Goal: Information Seeking & Learning: Learn about a topic

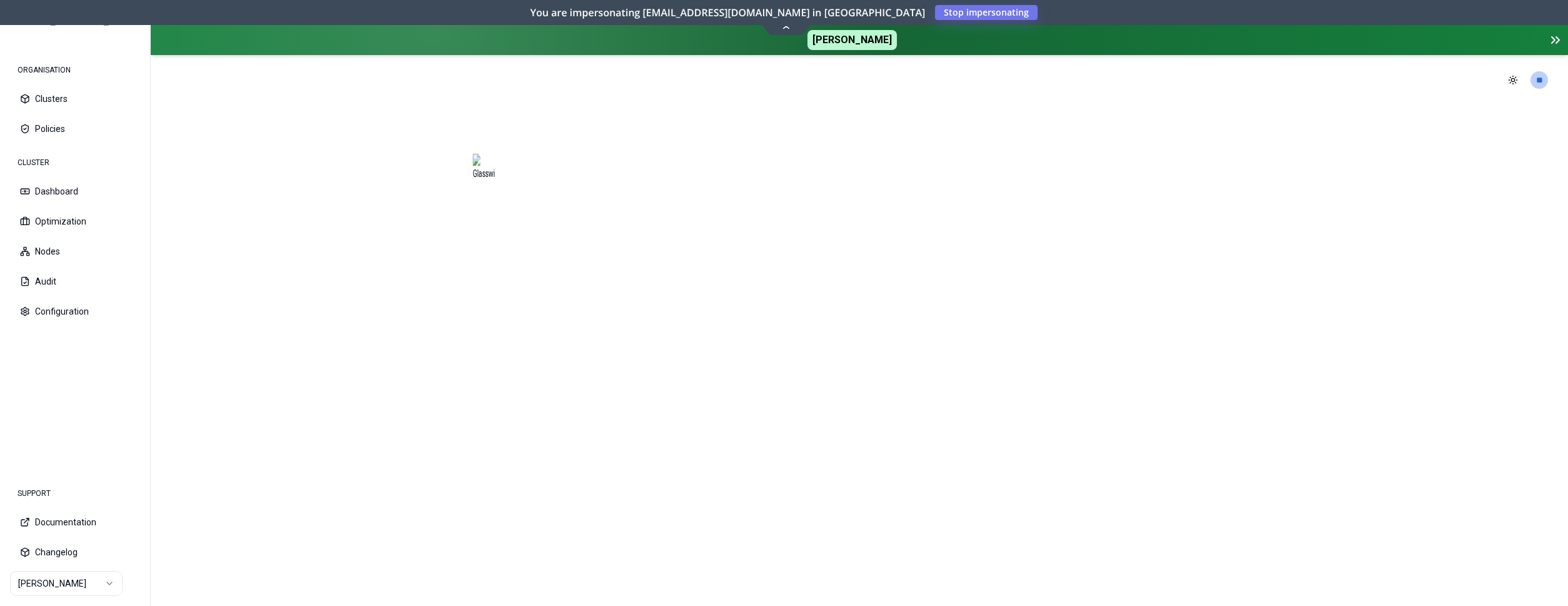
click at [314, 225] on section at bounding box center [859, 356] width 1417 height 501
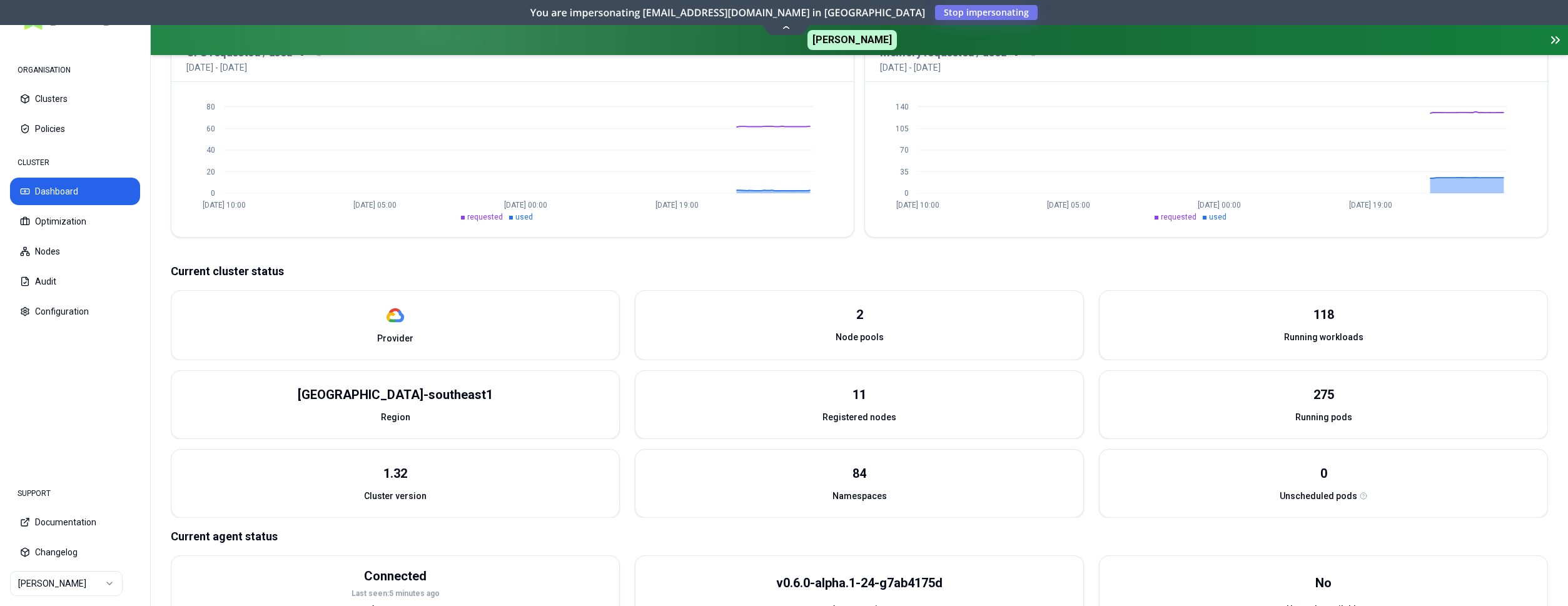
scroll to position [368, 0]
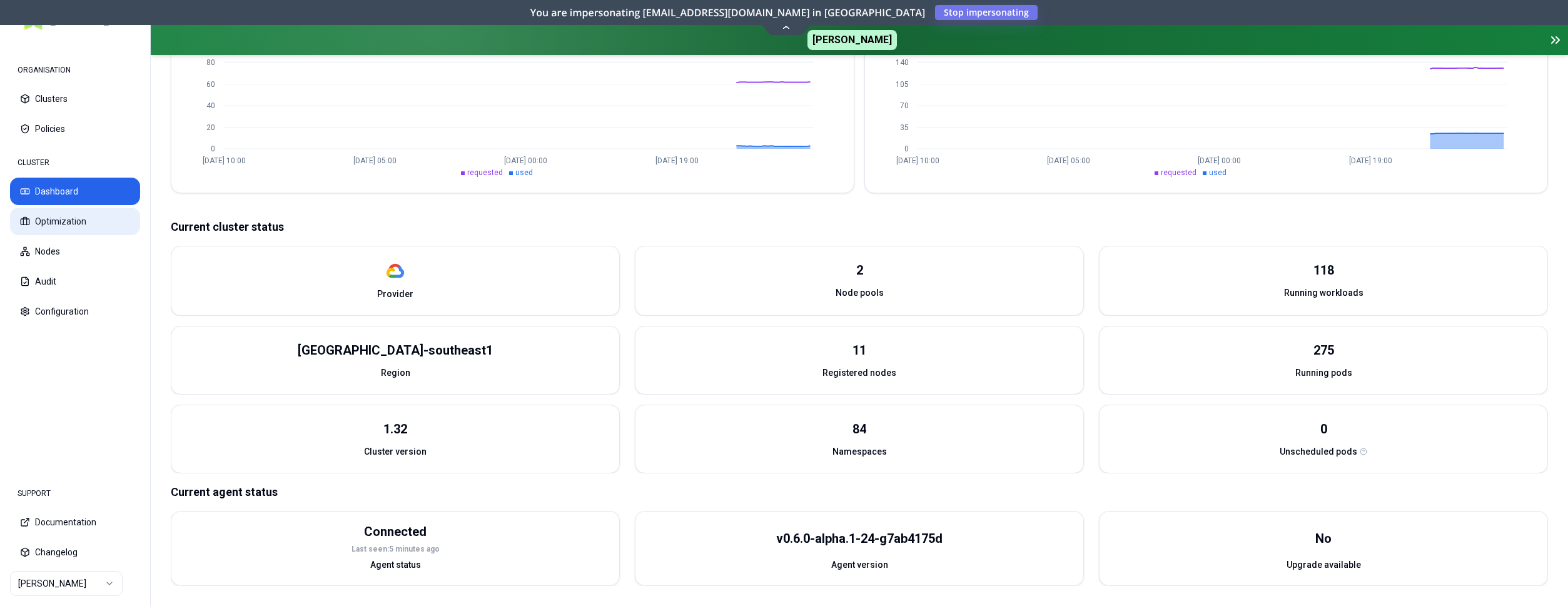
click at [72, 220] on button "Optimization" at bounding box center [75, 221] width 130 height 27
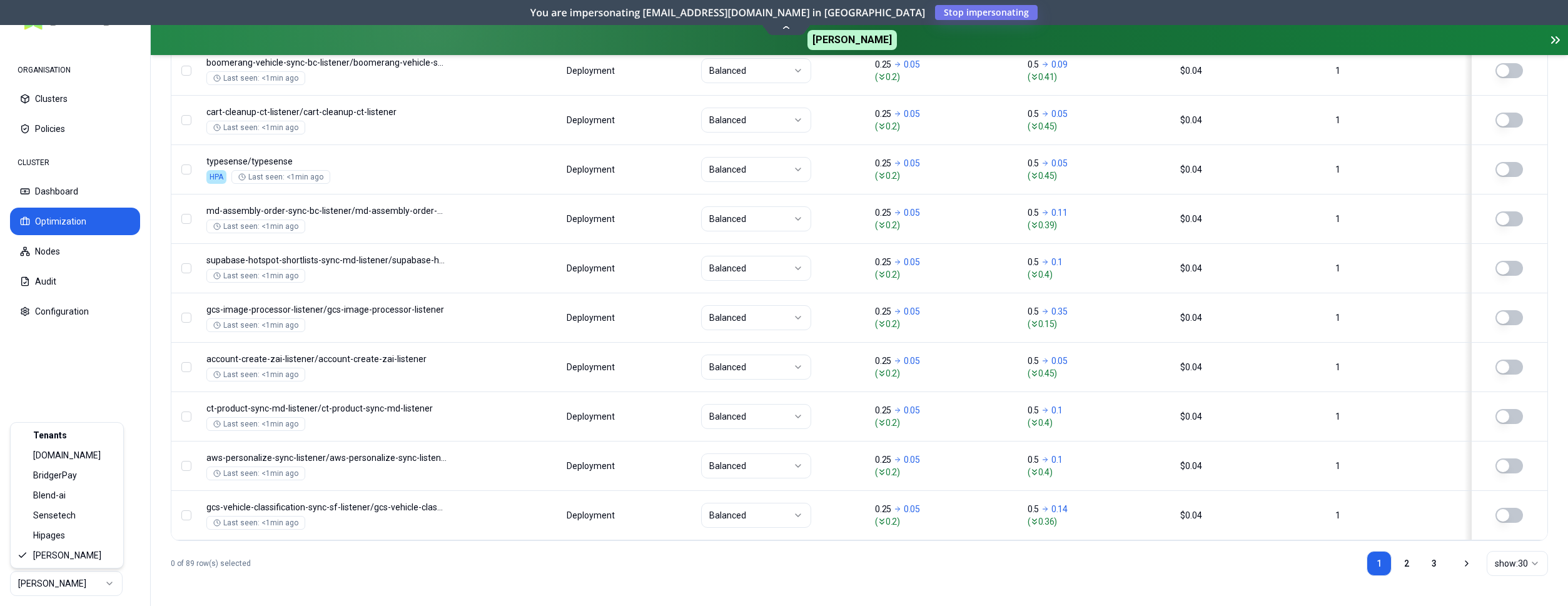
scroll to position [1566, 0]
click at [87, 587] on html "ORGANISATION Clusters Policies CLUSTER Dashboard Optimization Nodes Audit Confi…" at bounding box center [784, 303] width 1568 height 606
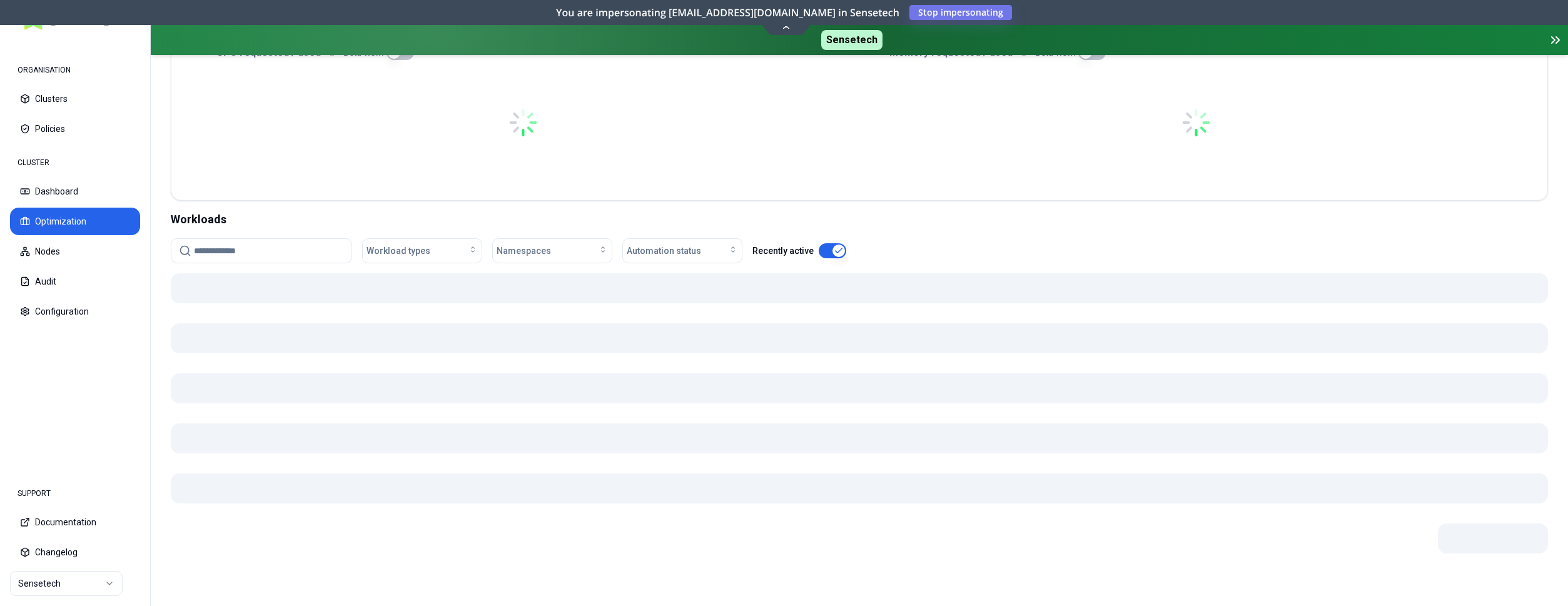
scroll to position [315, 0]
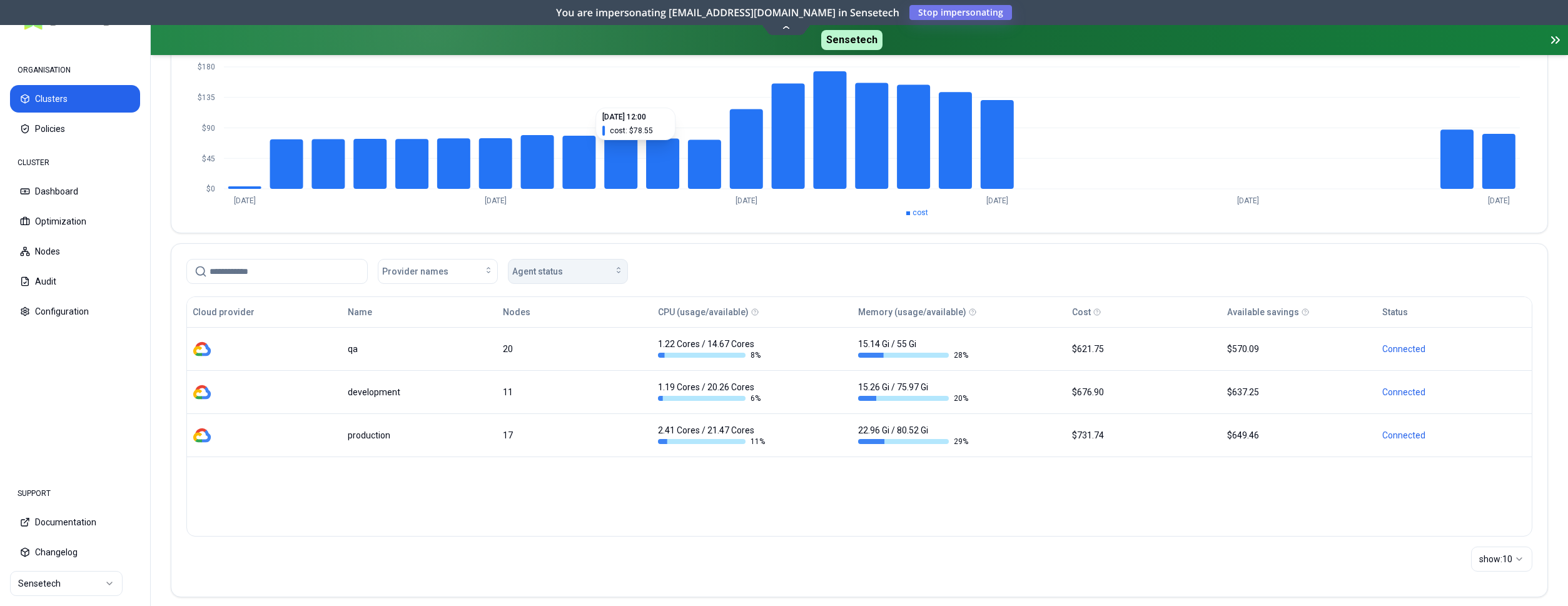
scroll to position [167, 0]
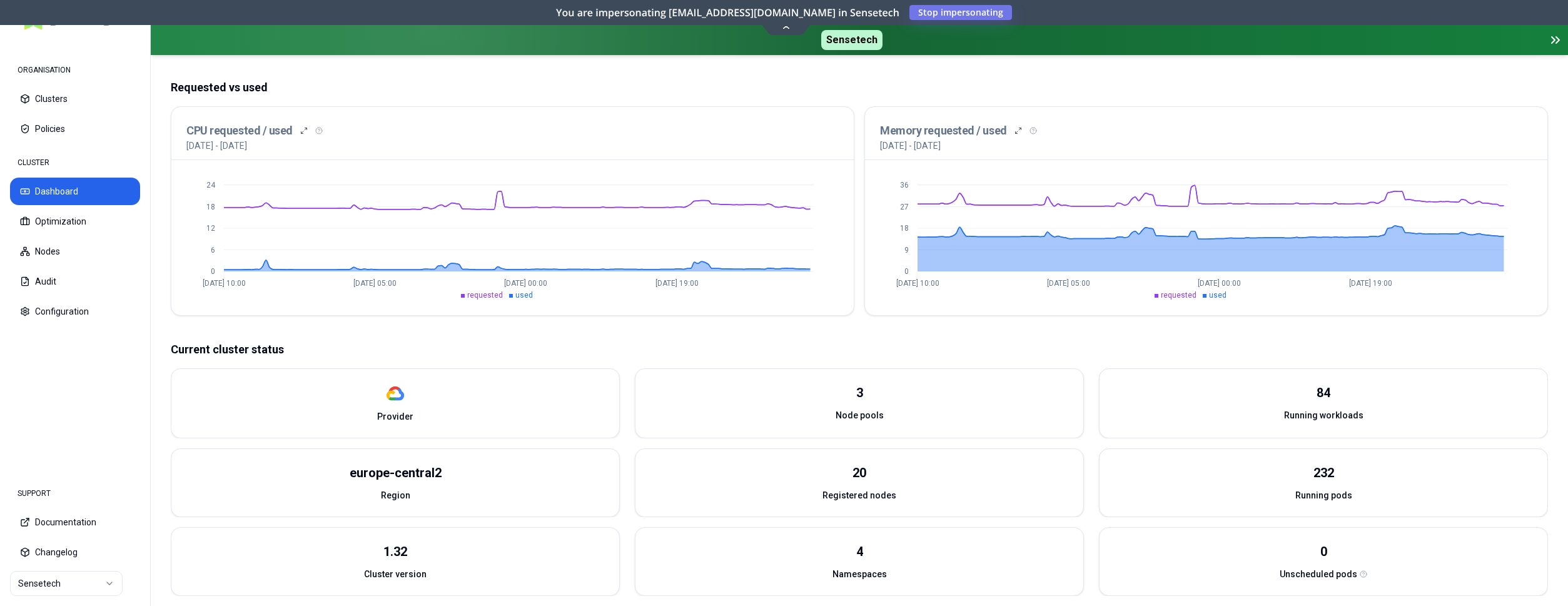
scroll to position [378, 0]
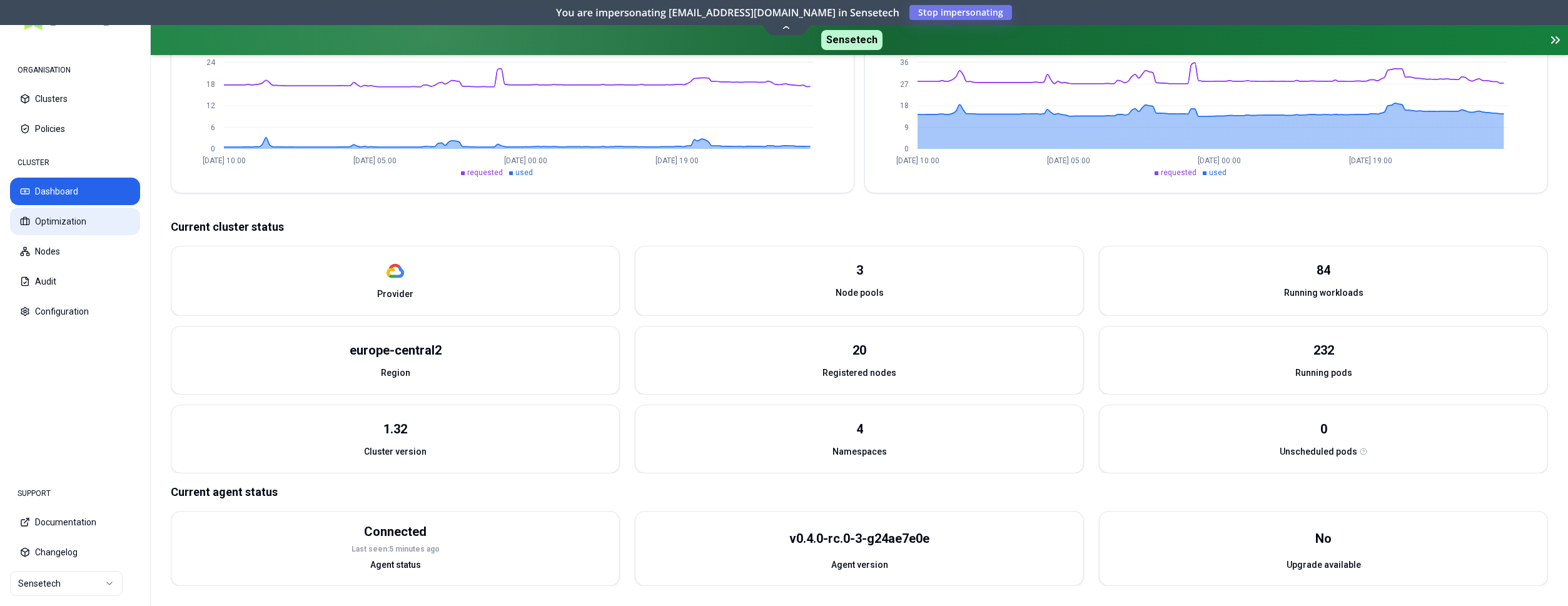
click at [71, 225] on button "Optimization" at bounding box center [75, 221] width 130 height 27
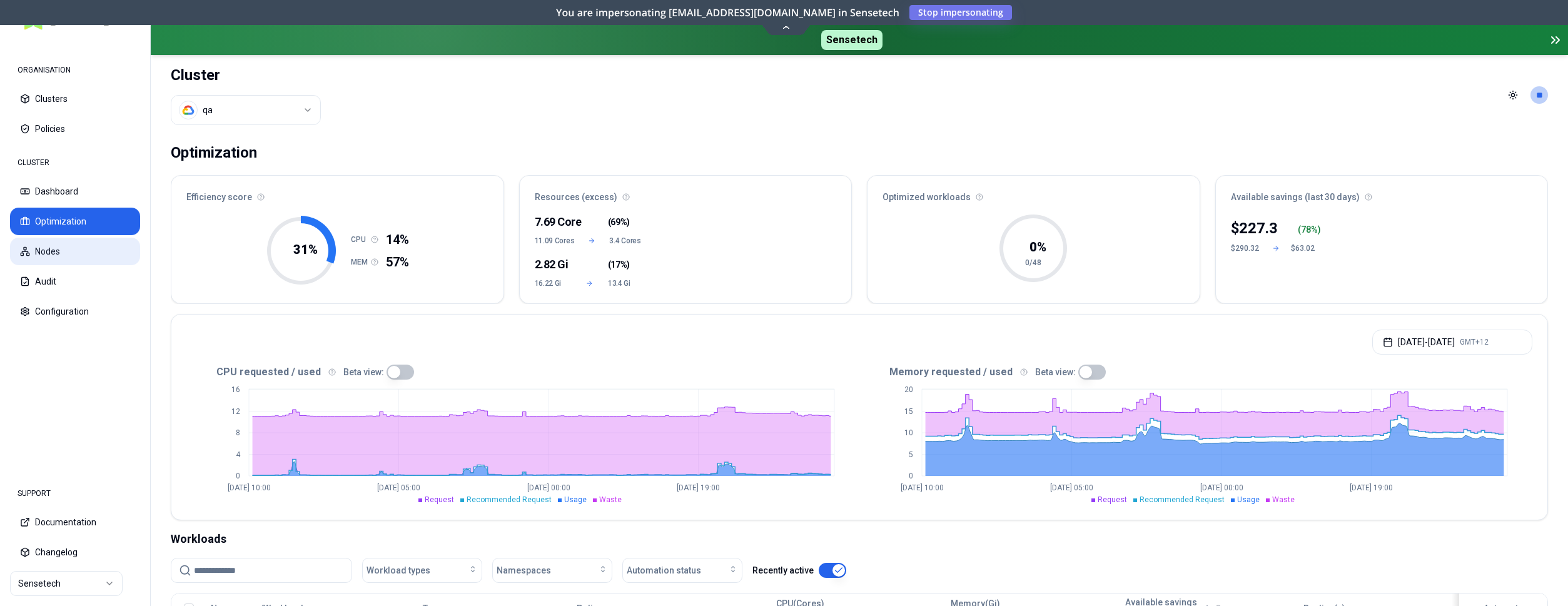
click at [64, 249] on button "Nodes" at bounding box center [75, 251] width 130 height 27
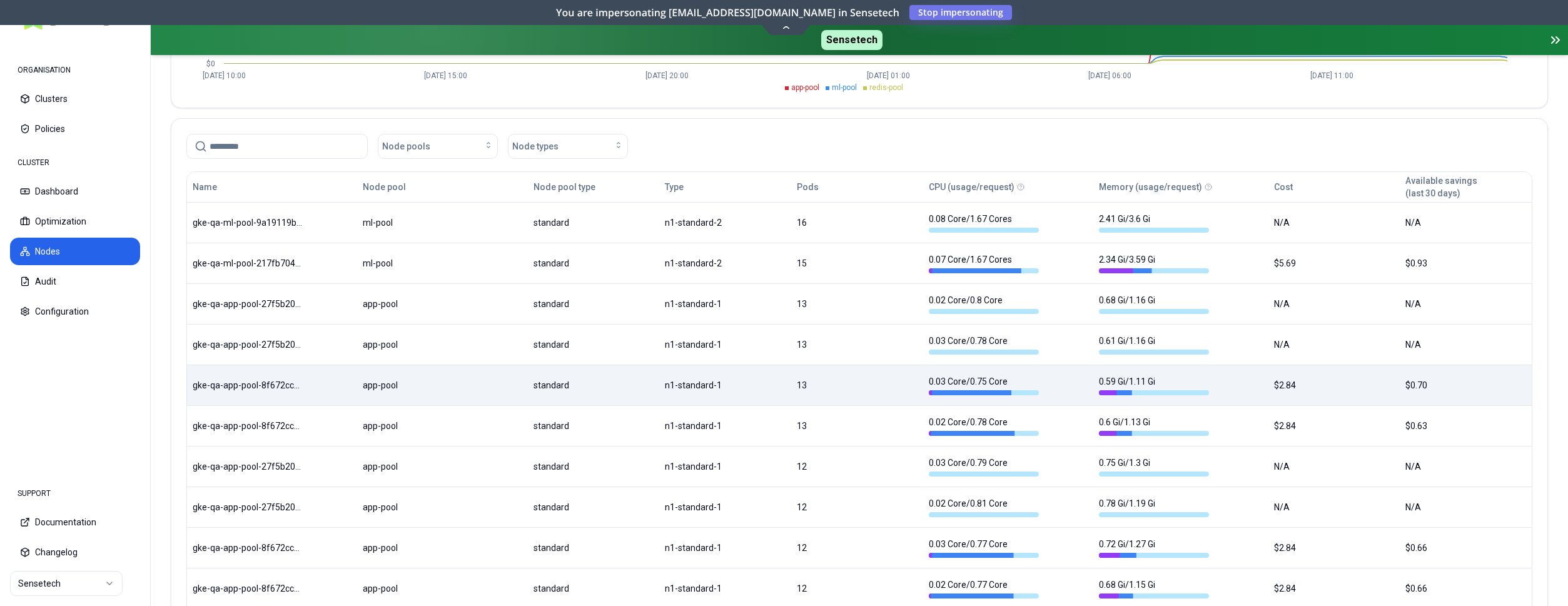
scroll to position [255, 0]
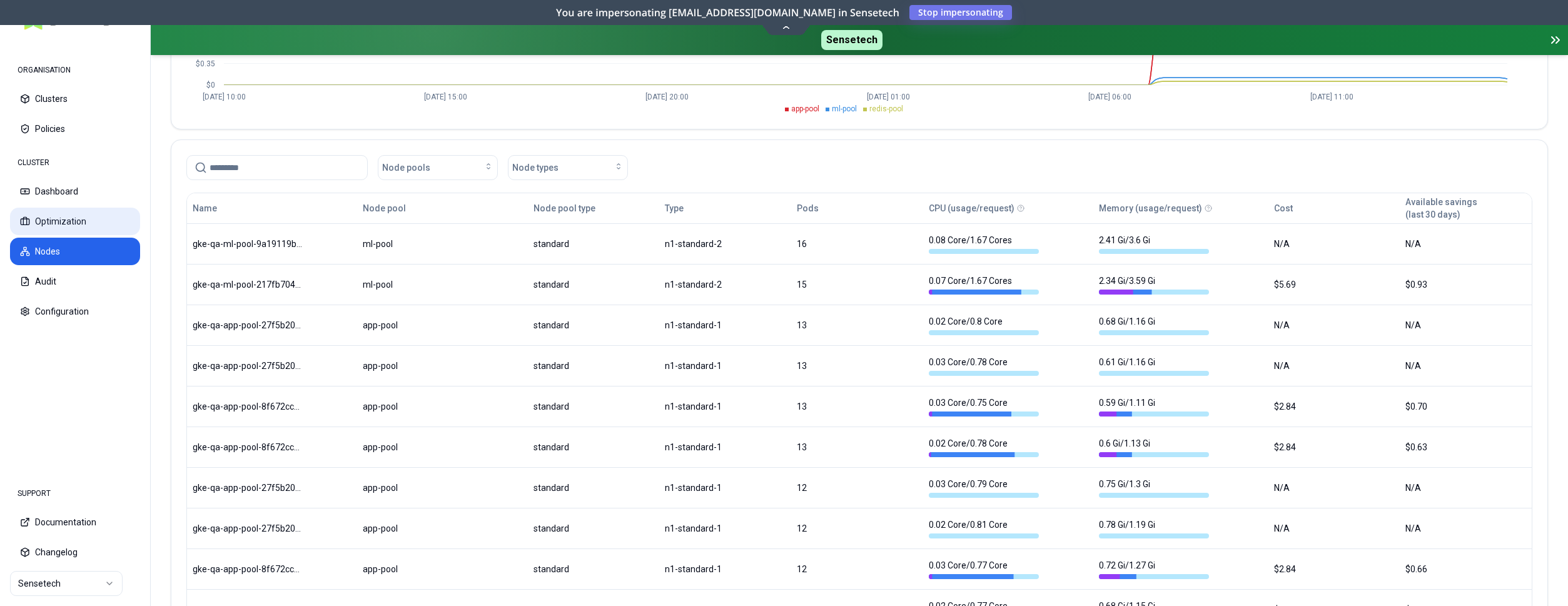
click at [46, 220] on button "Optimization" at bounding box center [75, 221] width 130 height 27
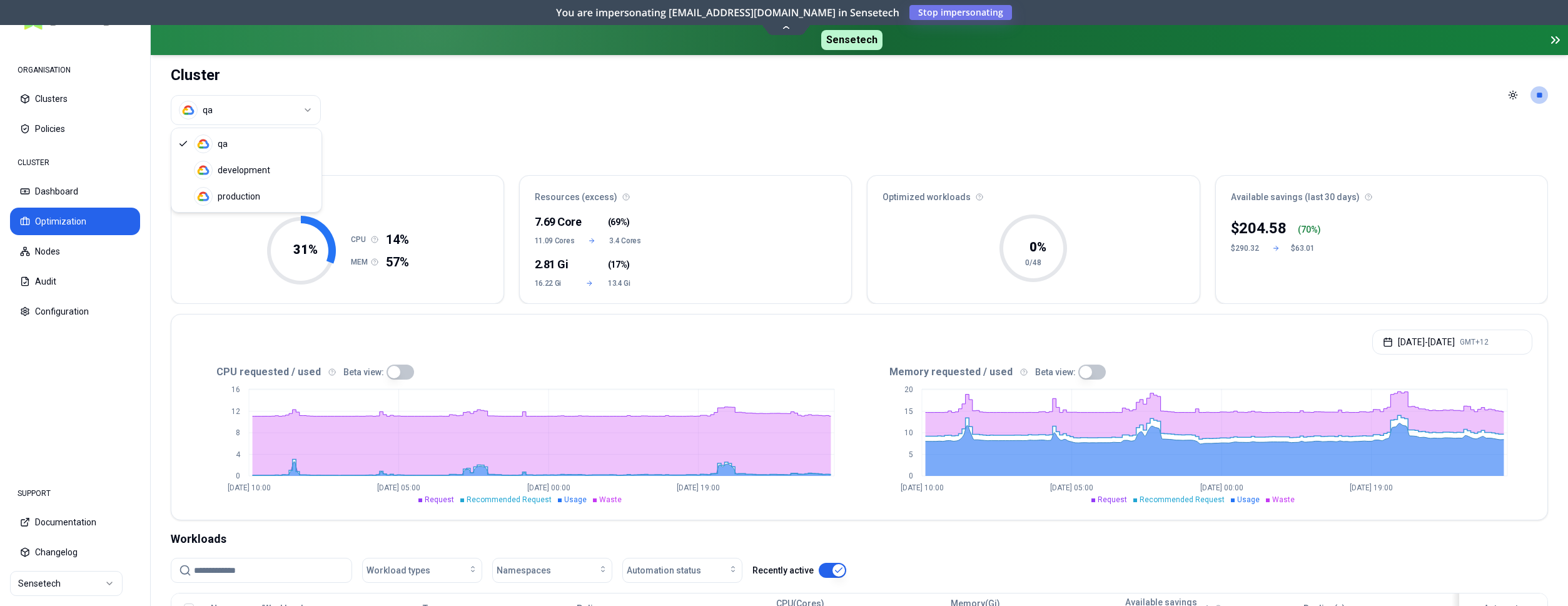
click at [268, 122] on html "ORGANISATION Clusters Policies CLUSTER Dashboard Optimization Nodes Audit Confi…" at bounding box center [784, 303] width 1568 height 606
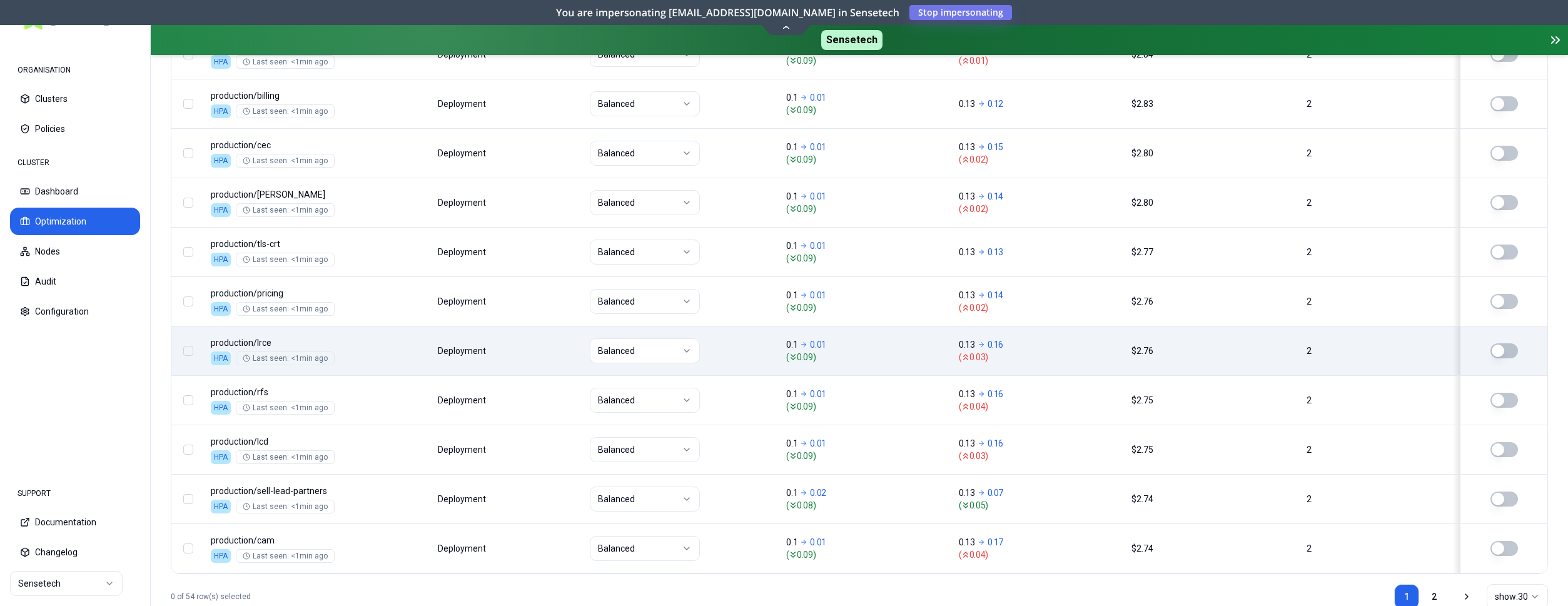
scroll to position [1566, 0]
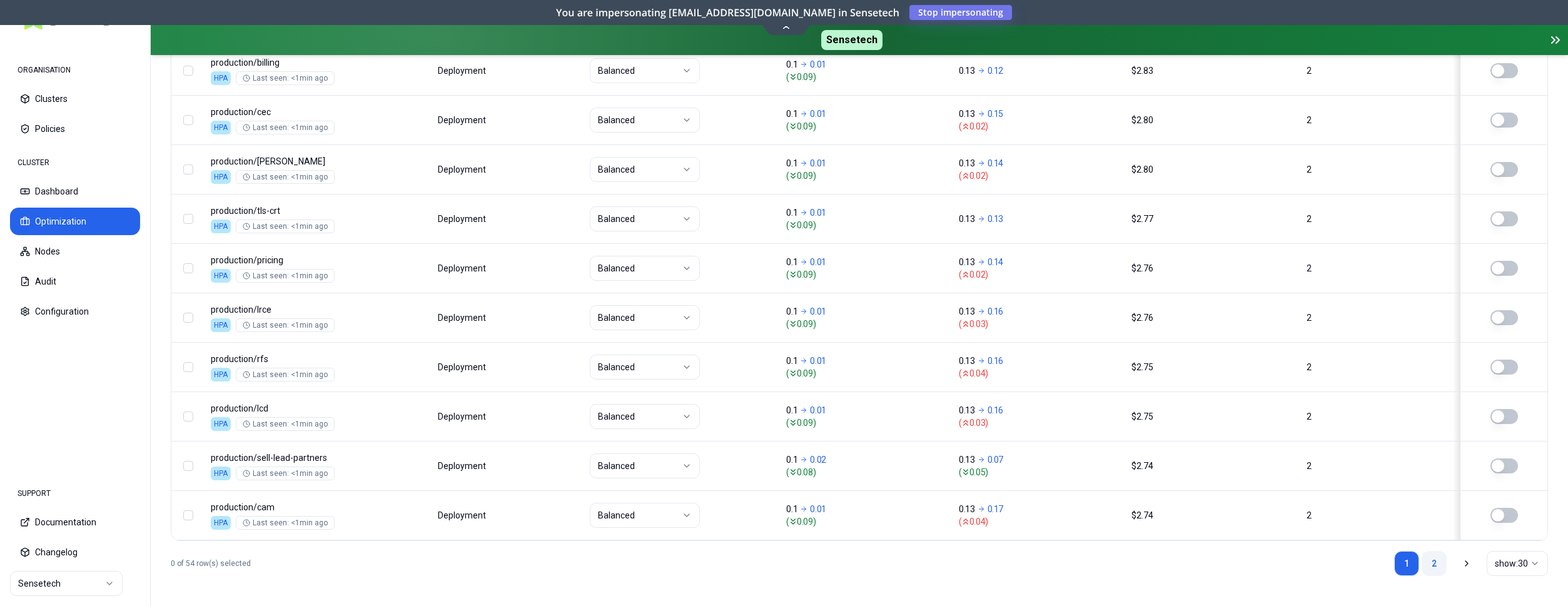
click at [1426, 559] on link "2" at bounding box center [1434, 563] width 25 height 25
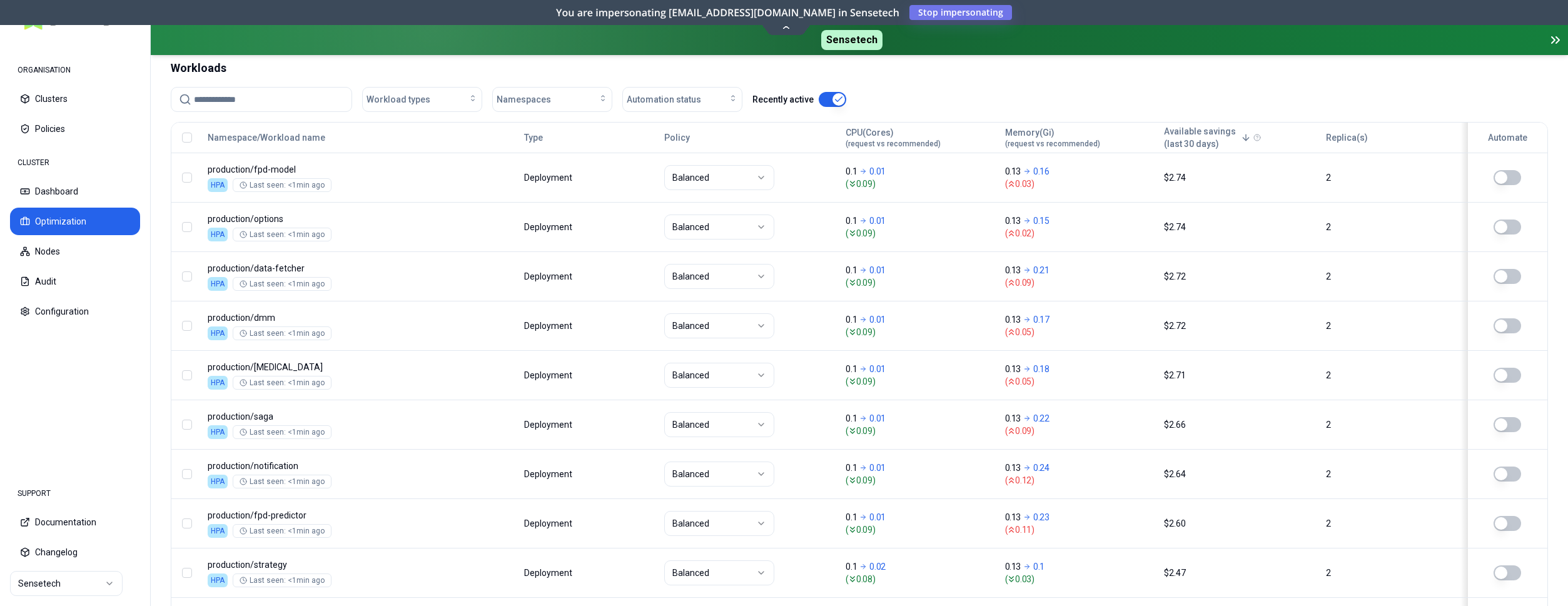
scroll to position [320, 0]
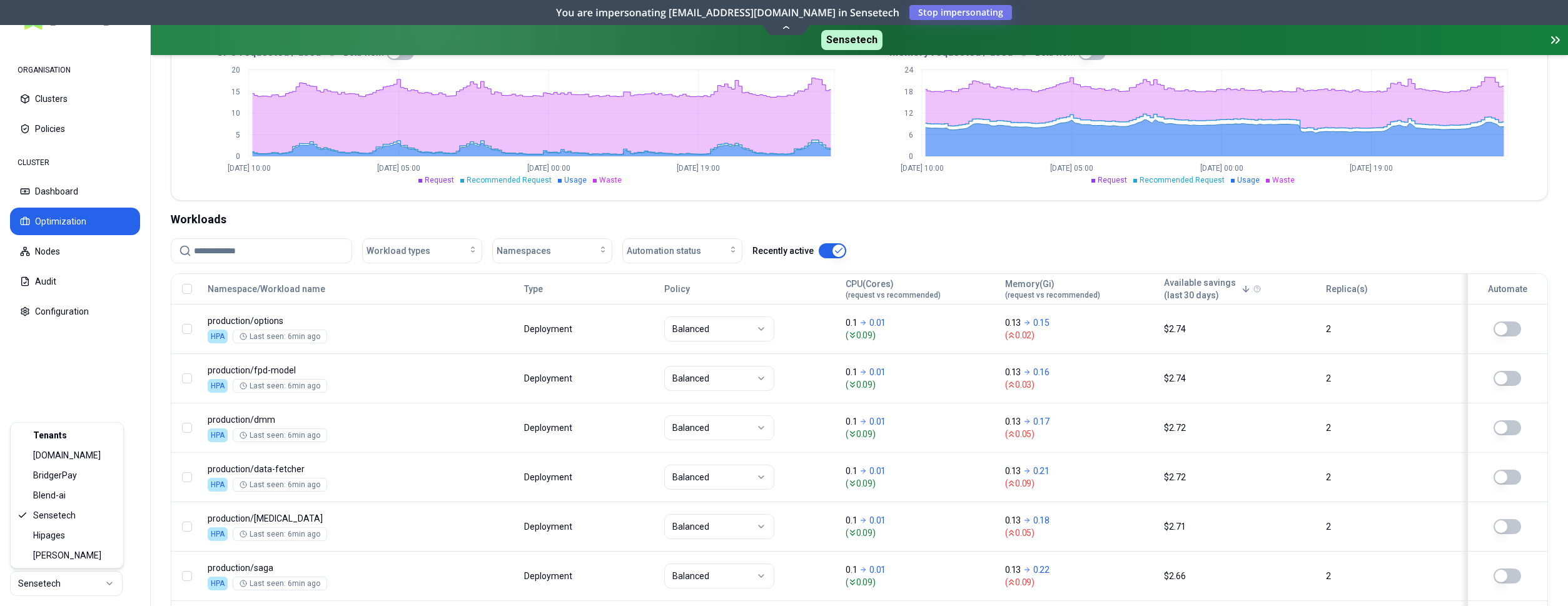
click at [92, 584] on html "ORGANISATION Clusters Policies CLUSTER Dashboard Optimization Nodes Audit Confi…" at bounding box center [784, 303] width 1568 height 606
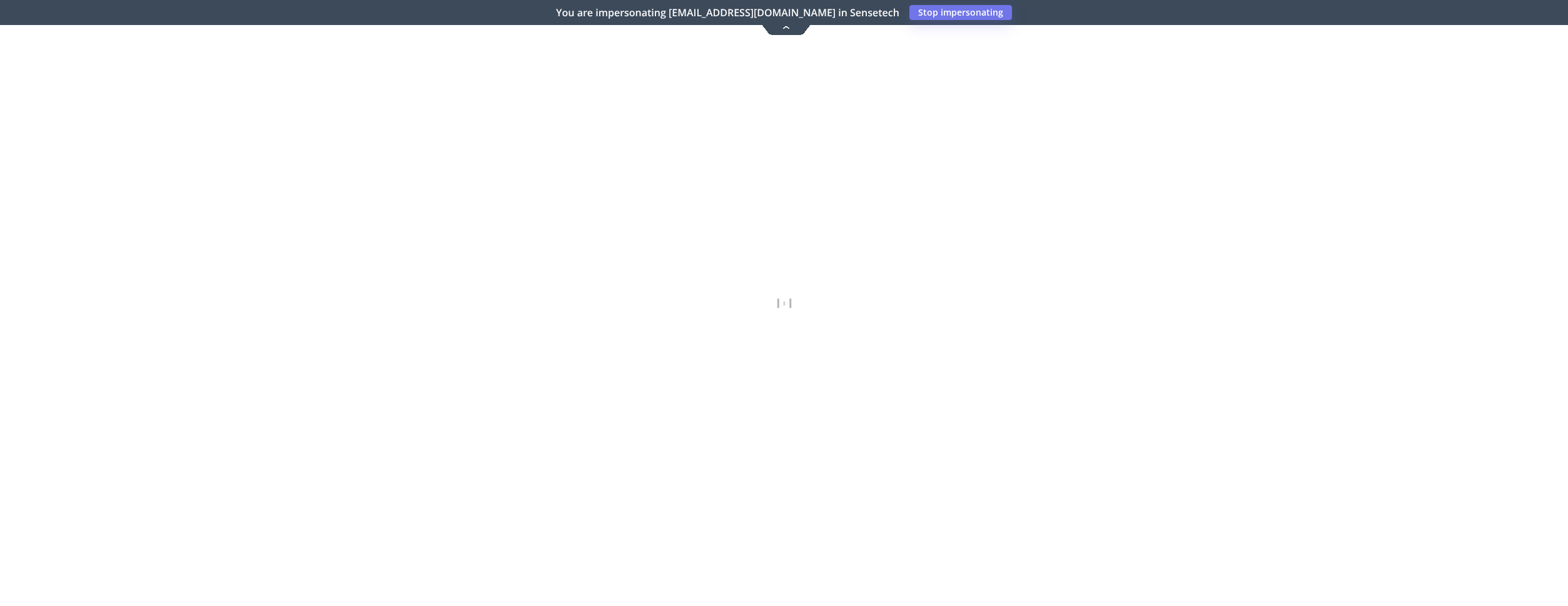
scroll to position [315, 0]
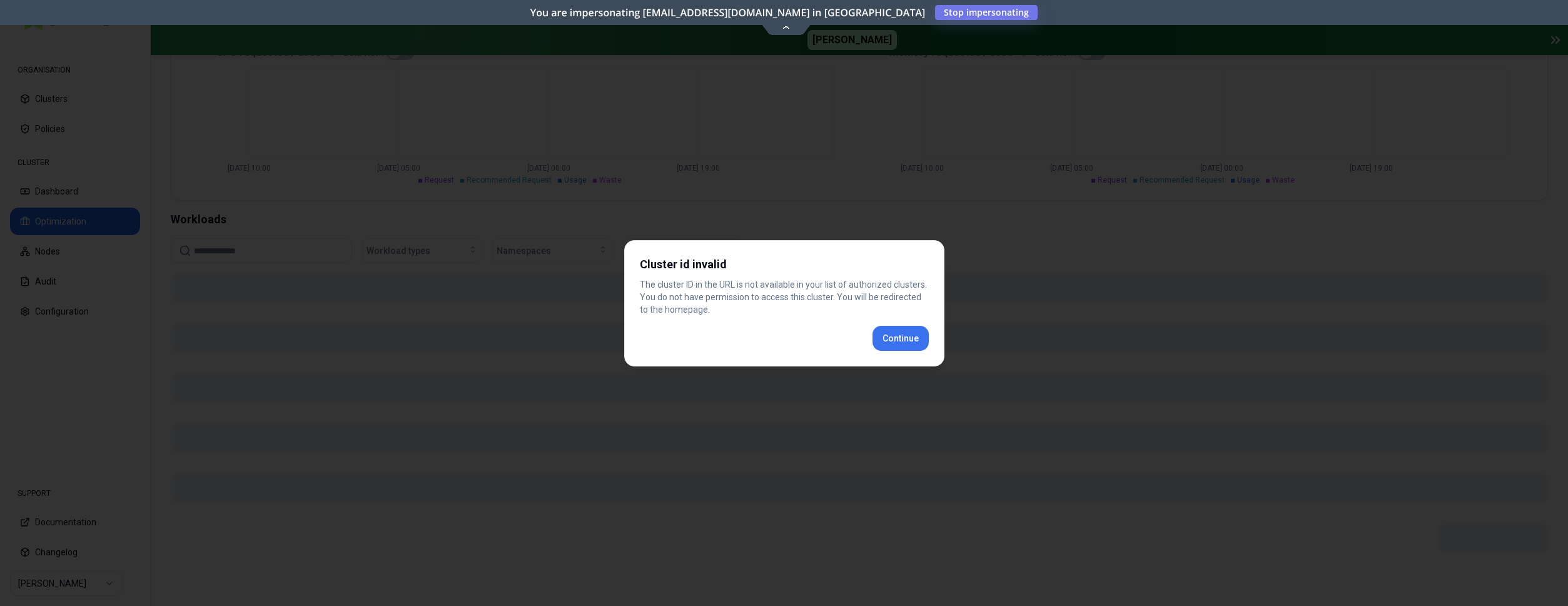
click at [916, 336] on div "Cluster id invalid The cluster ID in the URL is not available in your list of a…" at bounding box center [784, 303] width 320 height 127
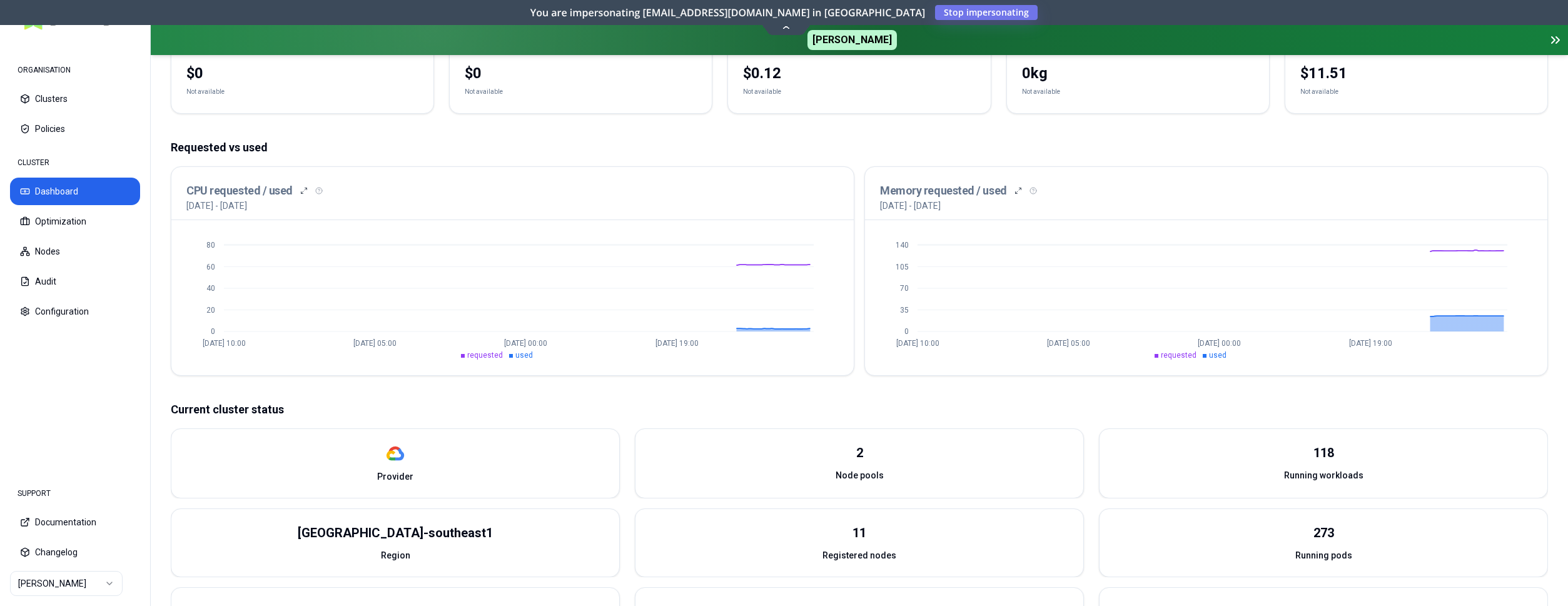
scroll to position [127, 0]
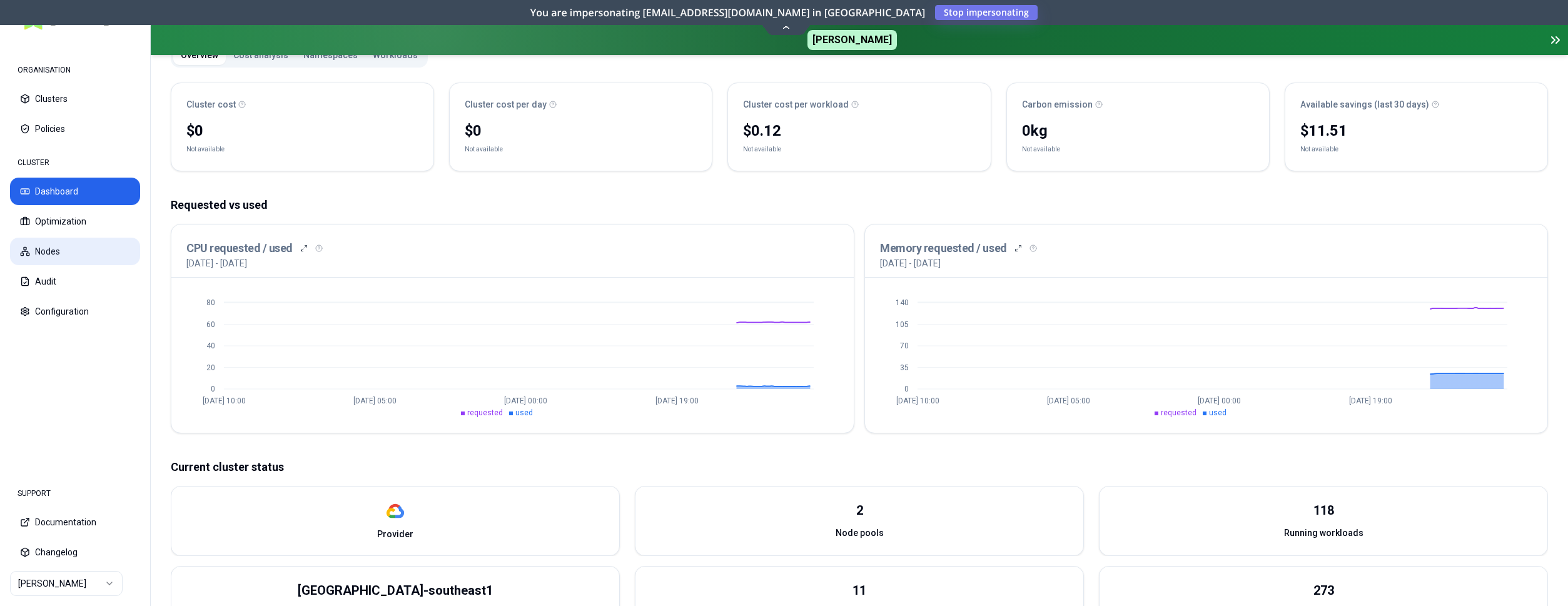
click at [75, 254] on button "Nodes" at bounding box center [75, 251] width 130 height 27
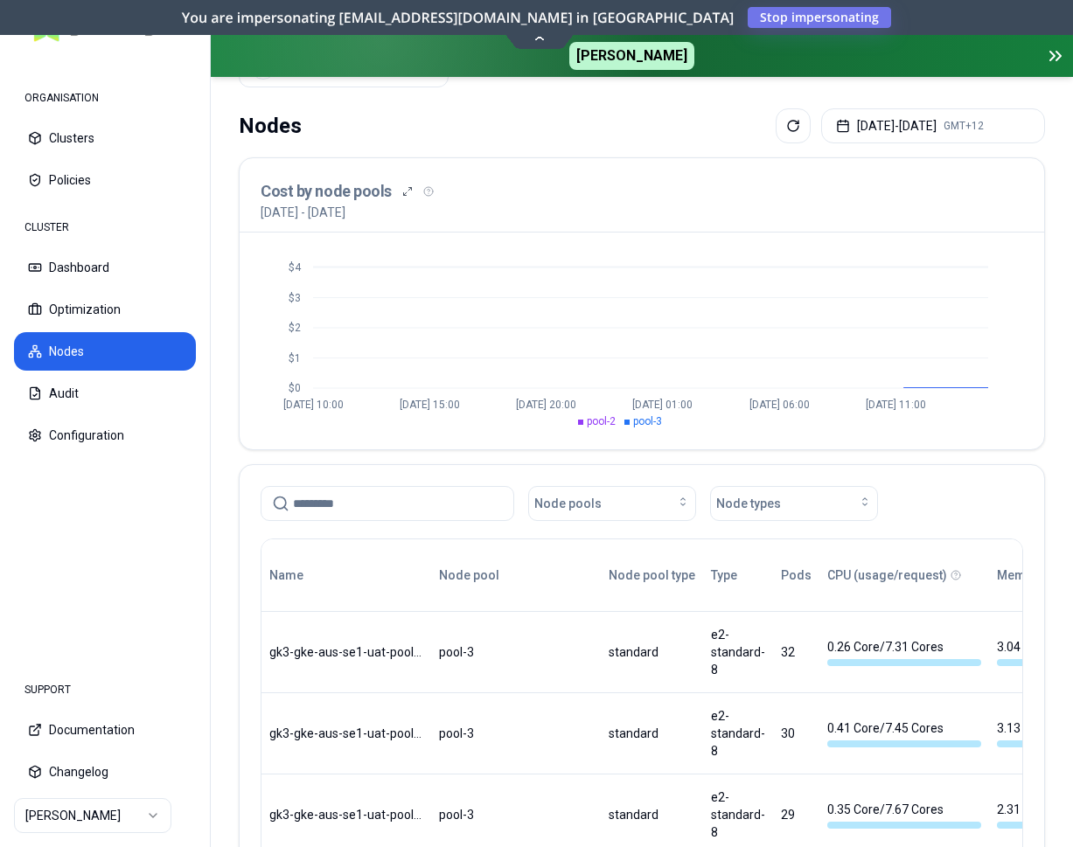
scroll to position [89, 0]
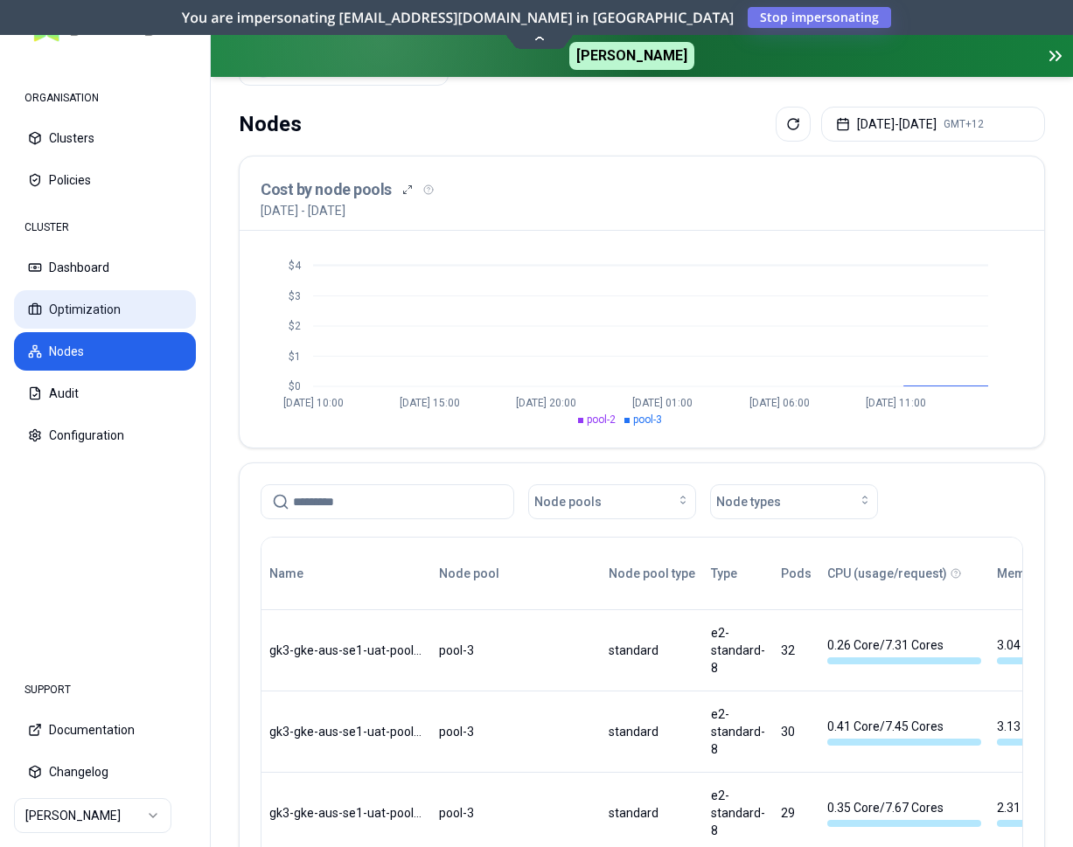
click at [84, 299] on button "Optimization" at bounding box center [105, 309] width 182 height 38
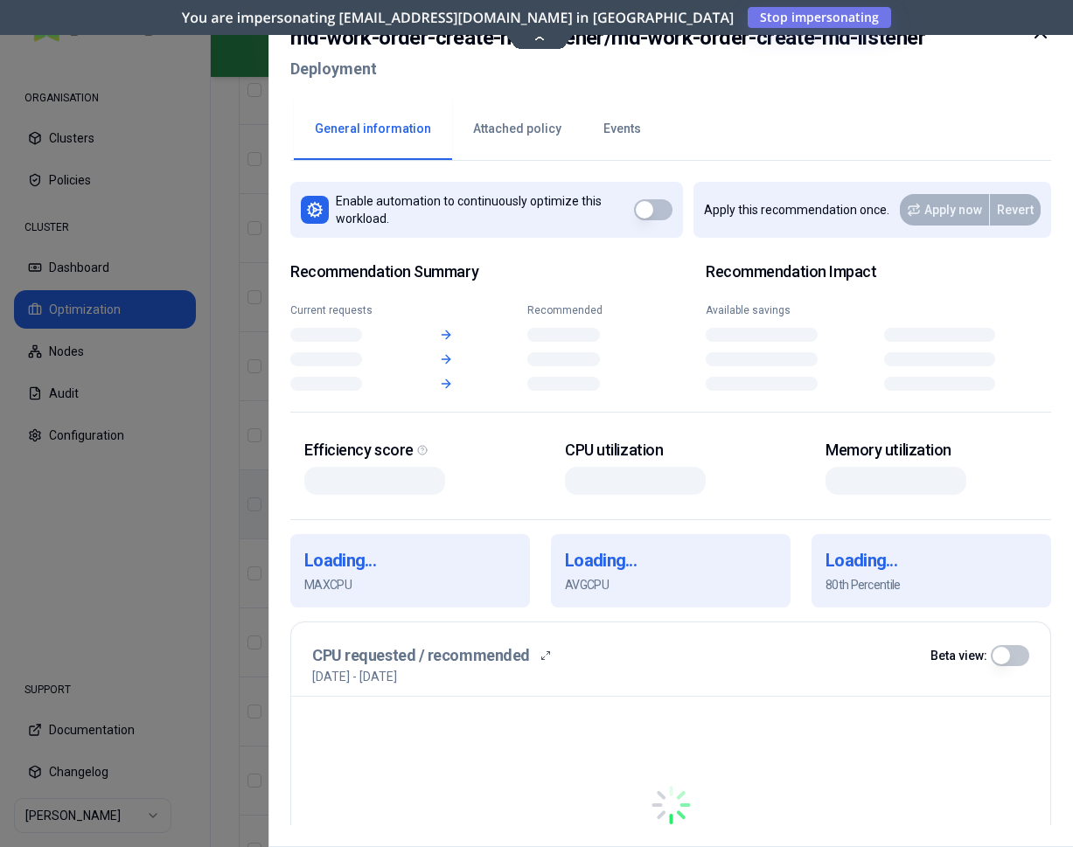
scroll to position [1694, 0]
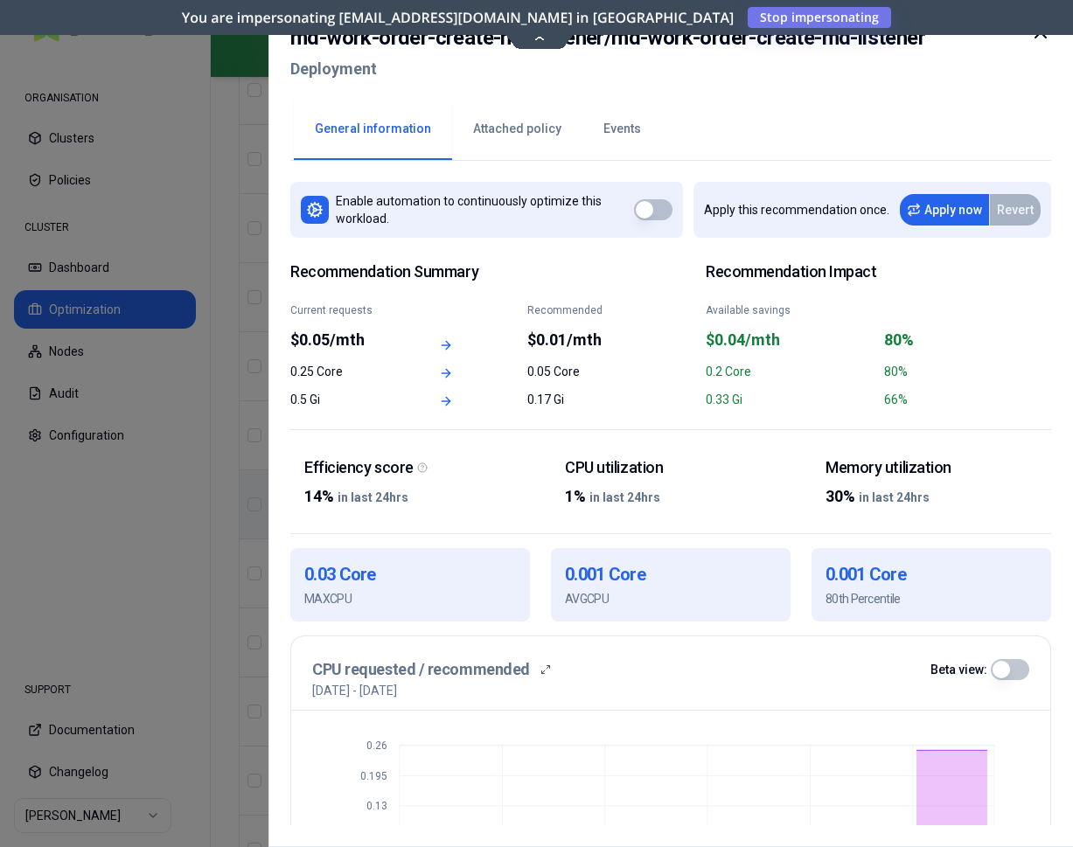
click at [178, 433] on div at bounding box center [536, 423] width 1073 height 847
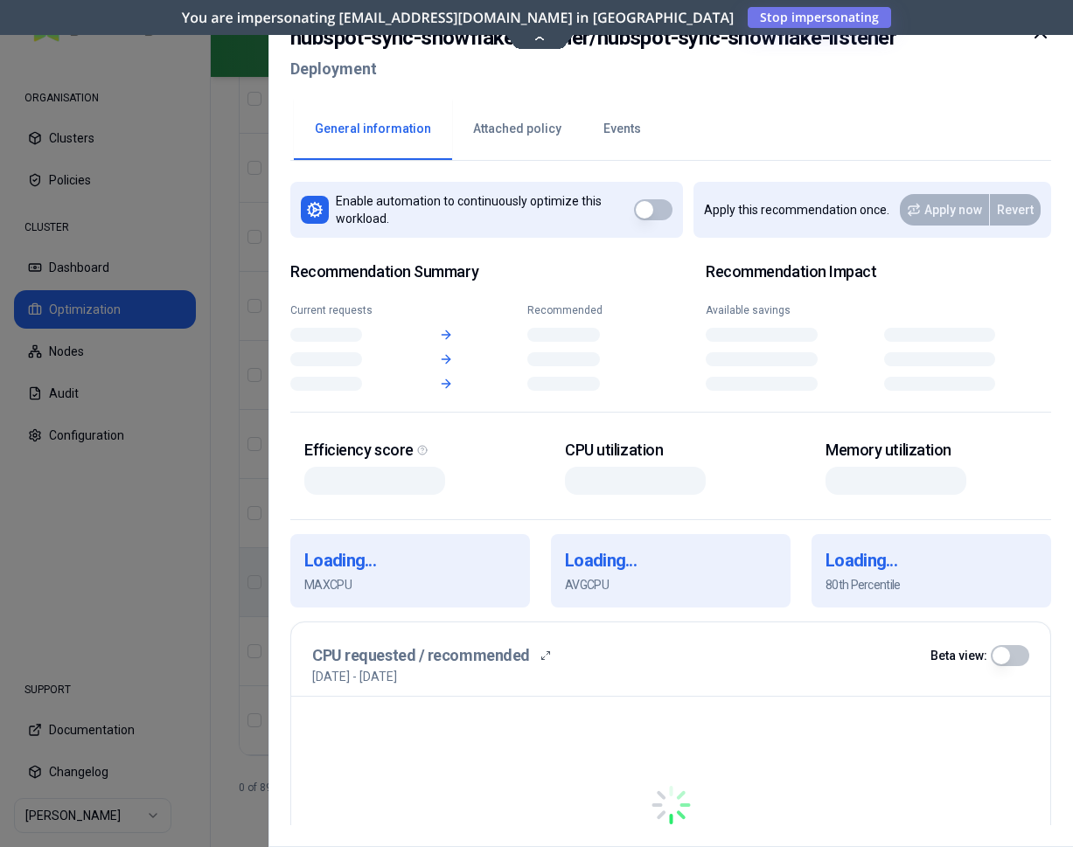
scroll to position [2376, 0]
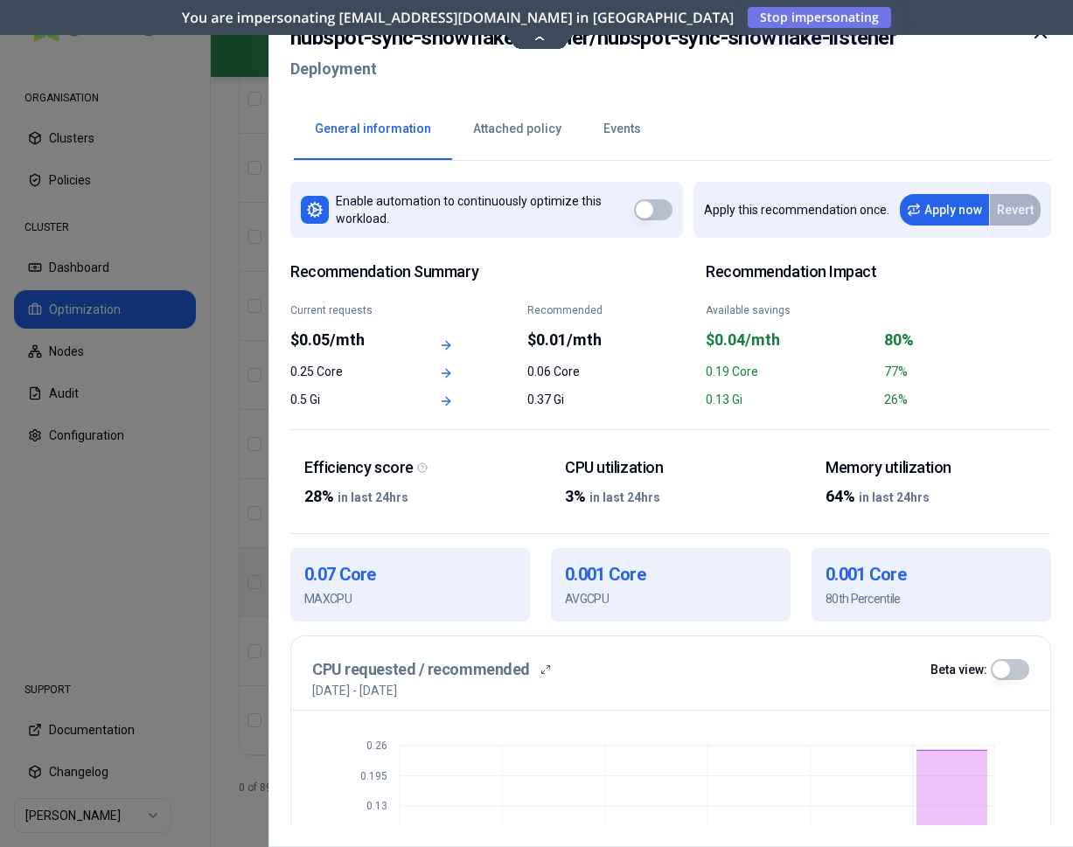
click at [1035, 39] on icon at bounding box center [1040, 32] width 21 height 21
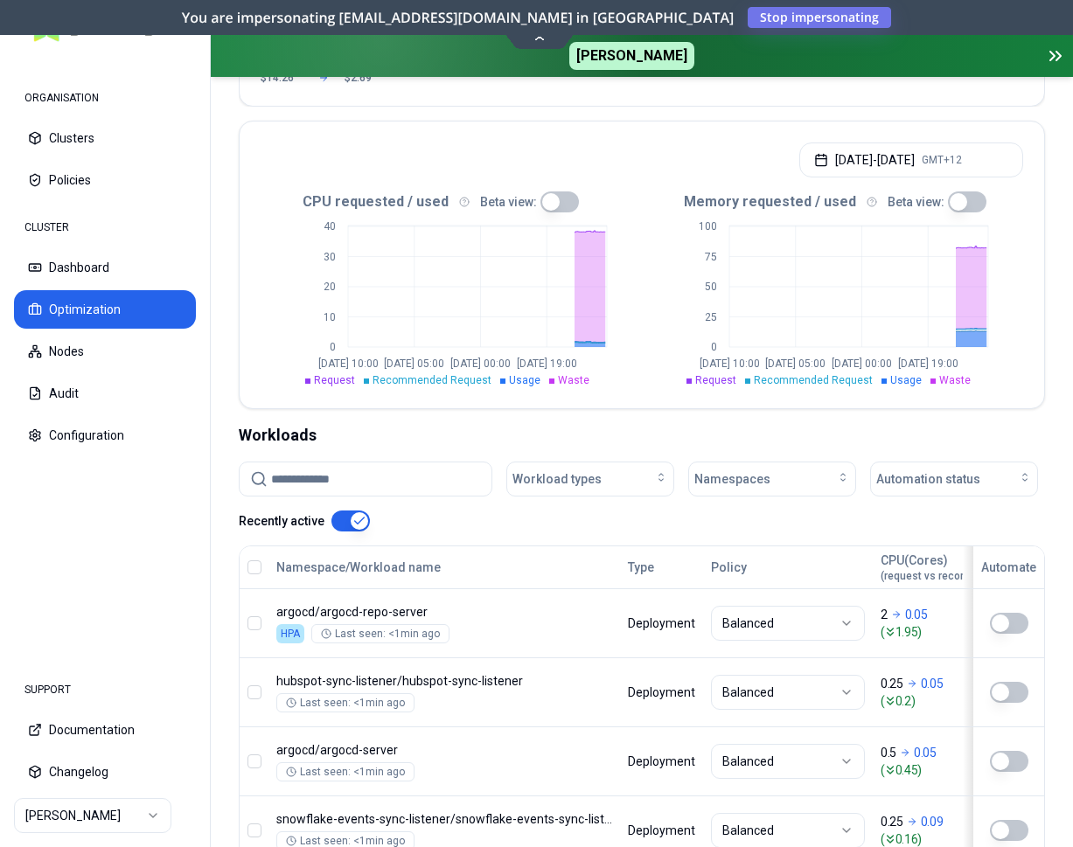
scroll to position [357, 0]
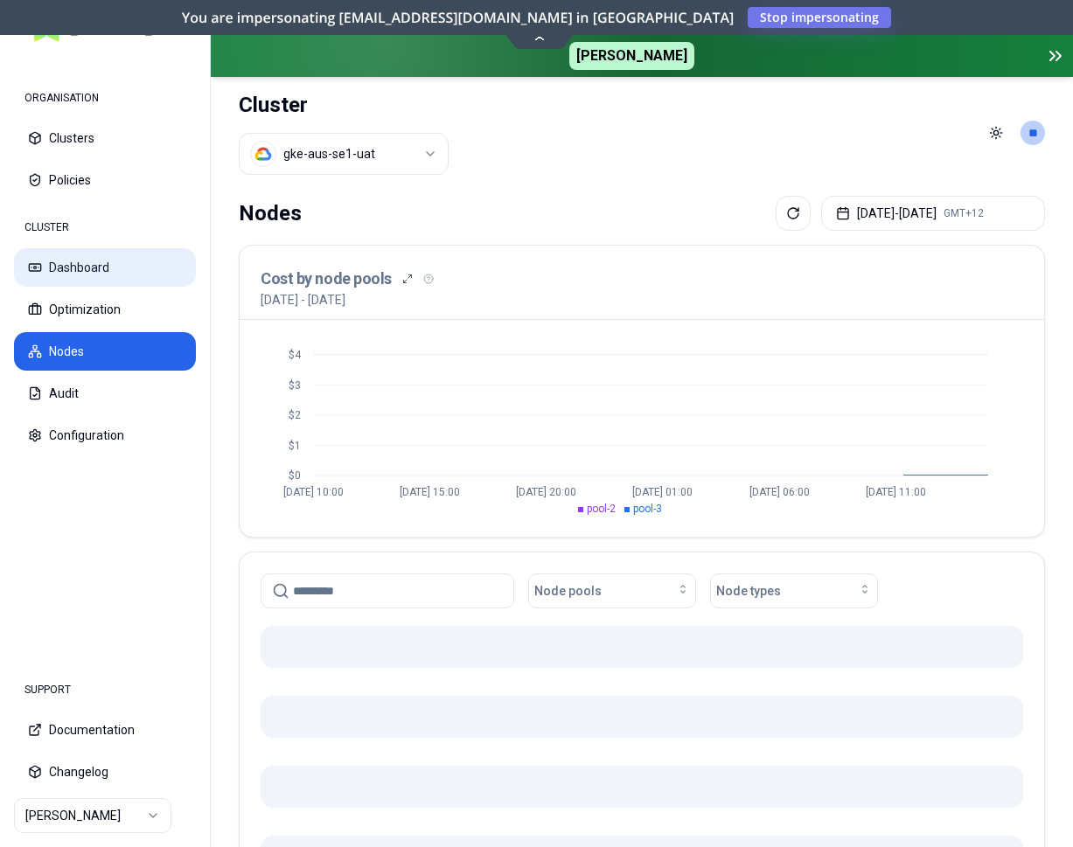
click at [74, 265] on button "Dashboard" at bounding box center [105, 267] width 182 height 38
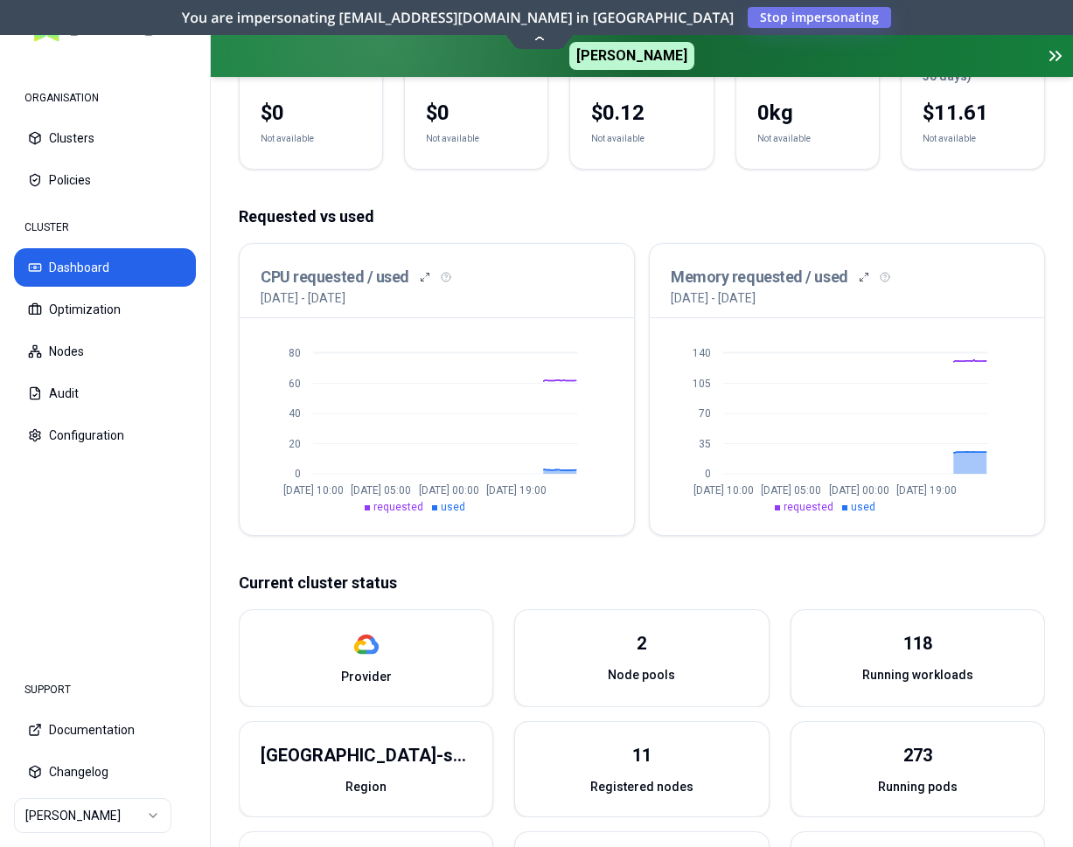
scroll to position [278, 0]
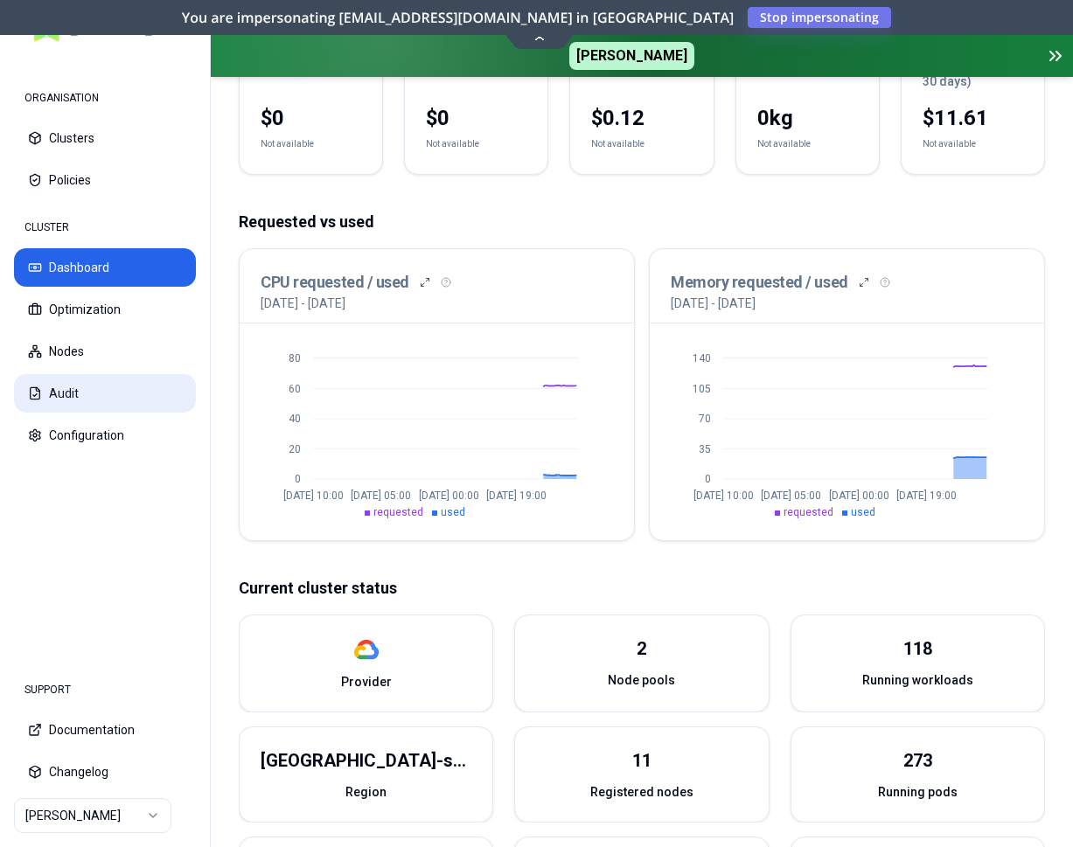
click at [132, 377] on button "Audit" at bounding box center [105, 393] width 182 height 38
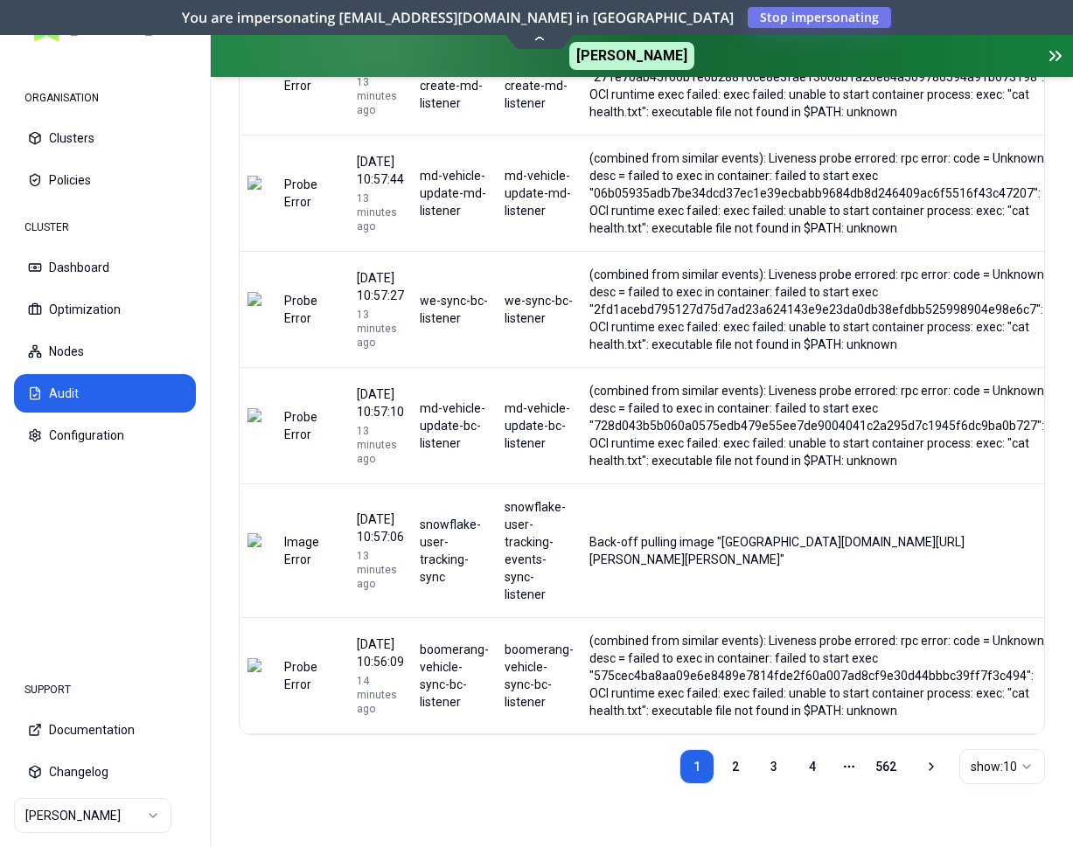
scroll to position [1046, 0]
click at [732, 768] on link "2" at bounding box center [735, 766] width 35 height 35
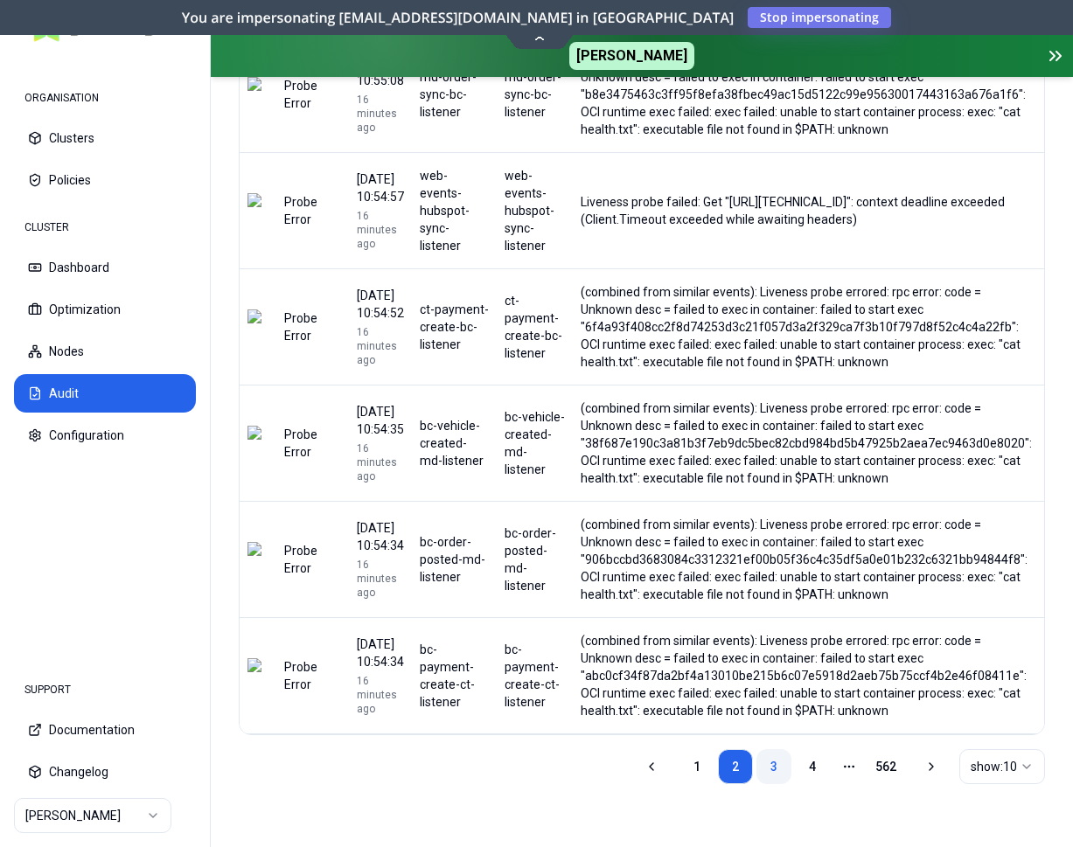
click at [764, 757] on link "3" at bounding box center [773, 766] width 35 height 35
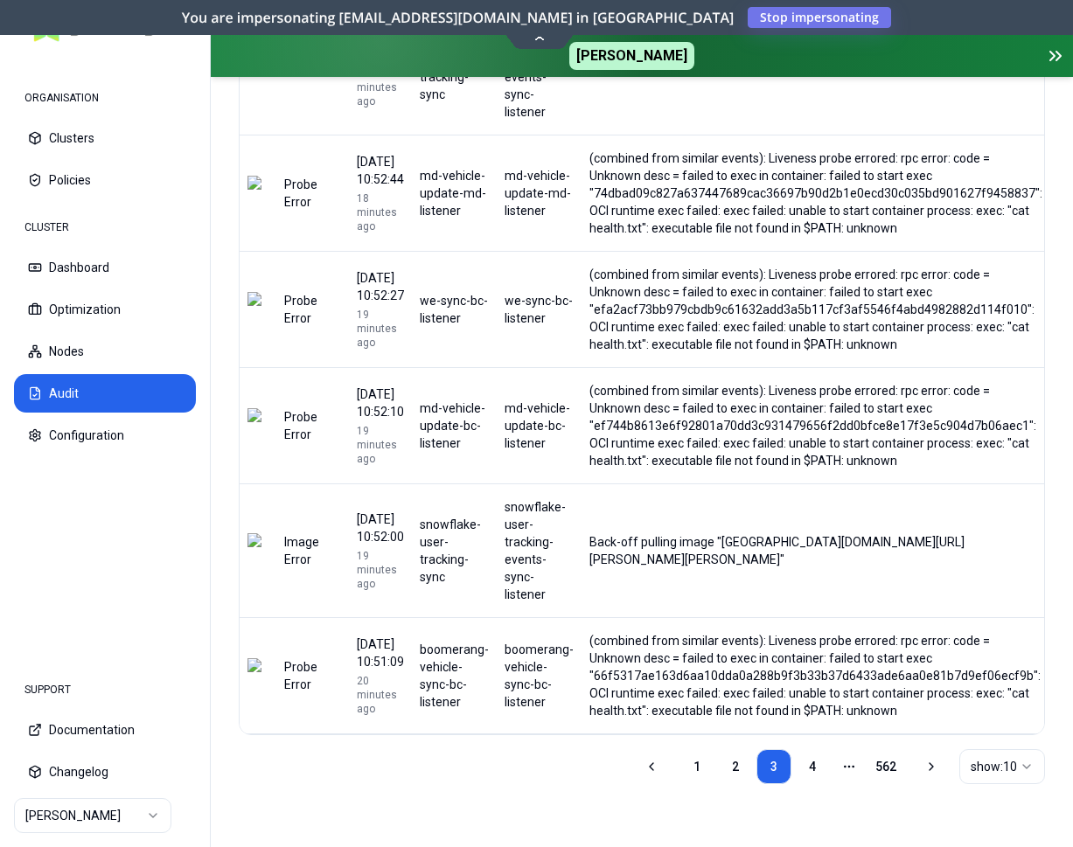
scroll to position [446, 0]
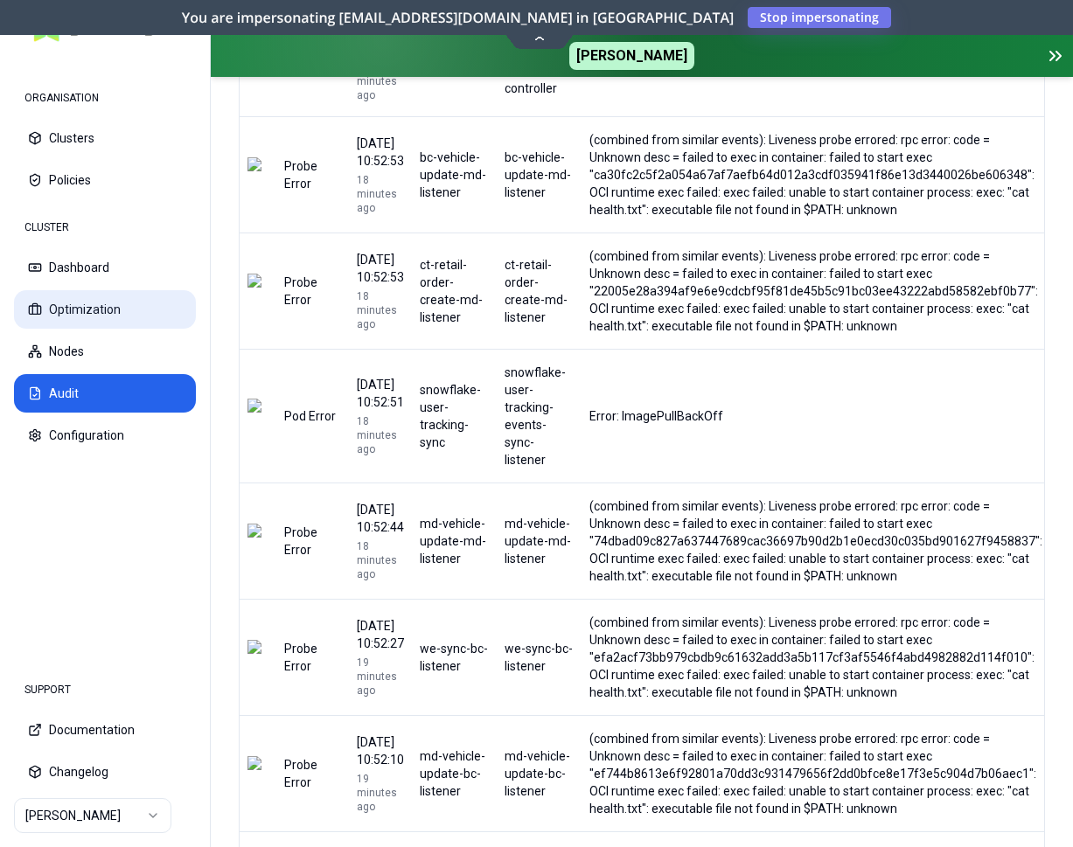
click at [92, 313] on button "Optimization" at bounding box center [105, 309] width 182 height 38
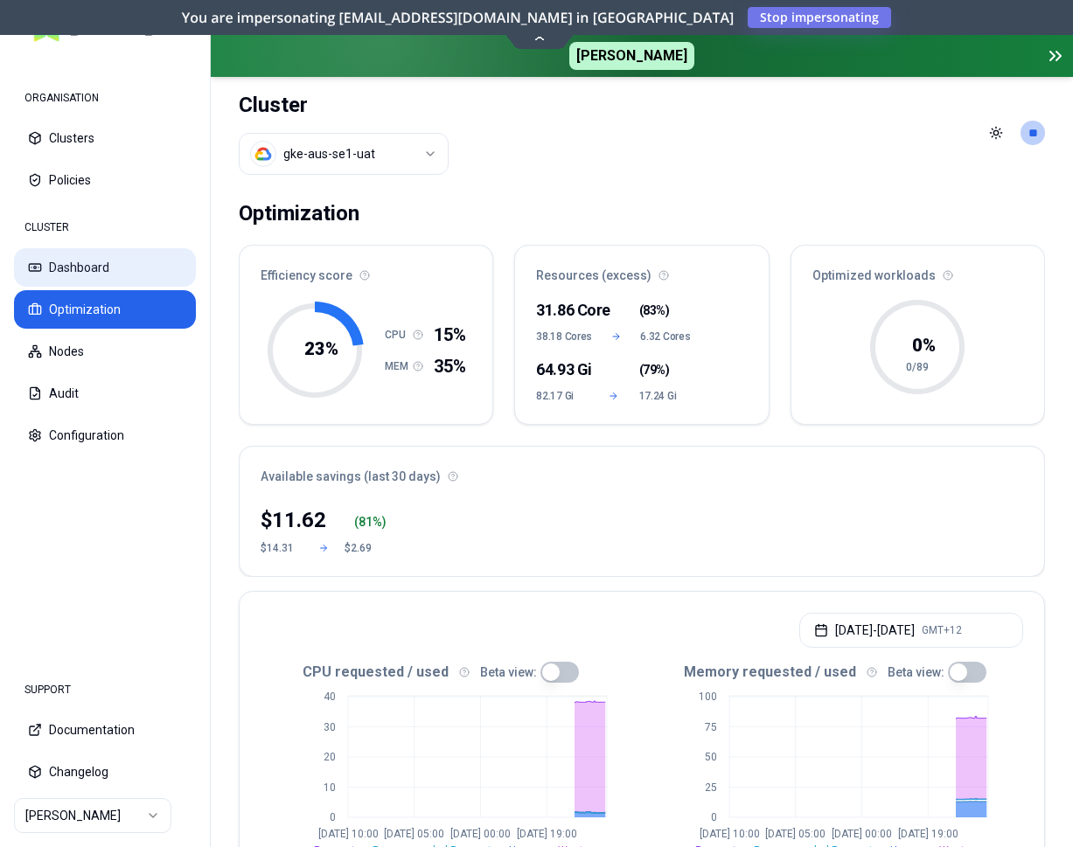
click at [105, 273] on button "Dashboard" at bounding box center [105, 267] width 182 height 38
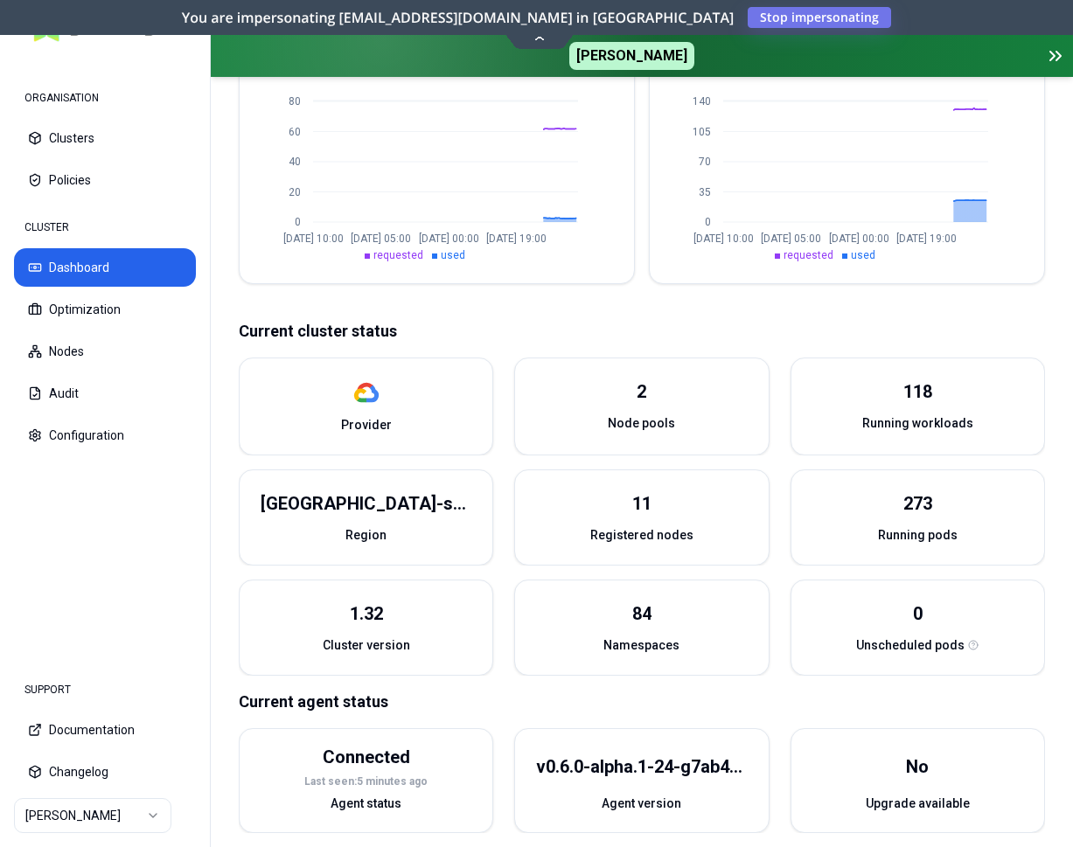
scroll to position [549, 0]
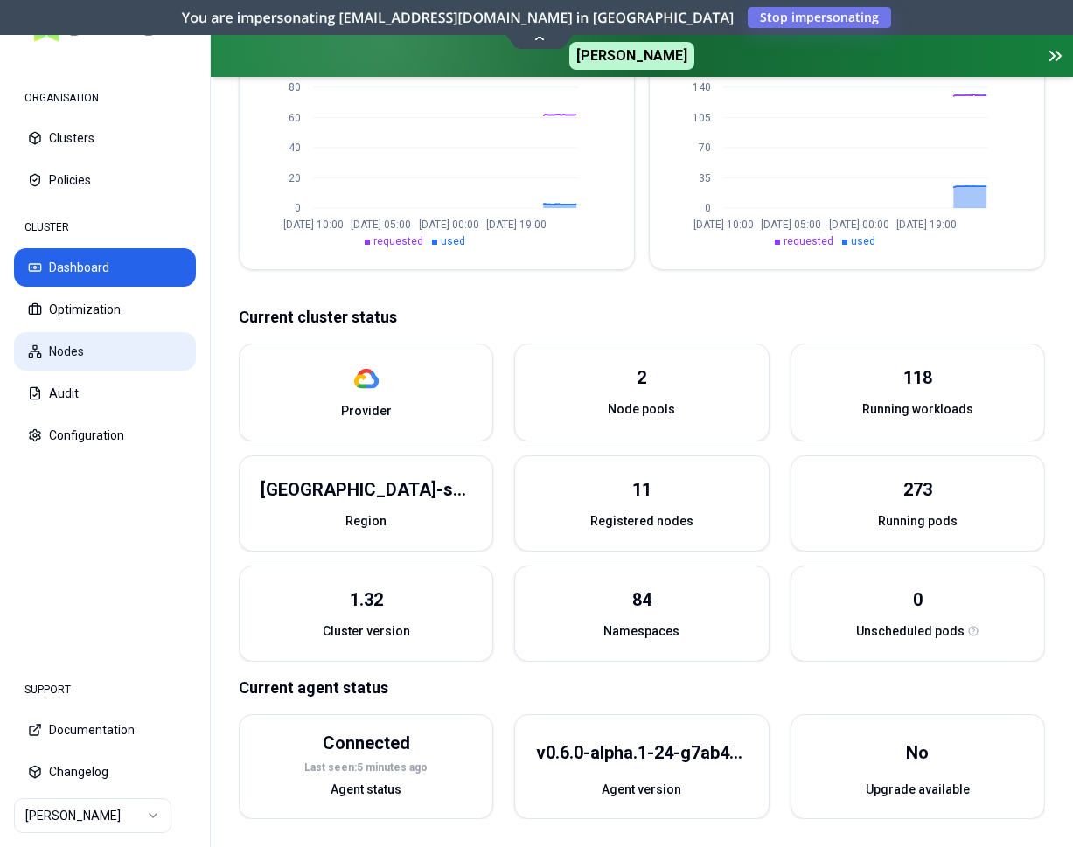
click at [107, 339] on button "Nodes" at bounding box center [105, 351] width 182 height 38
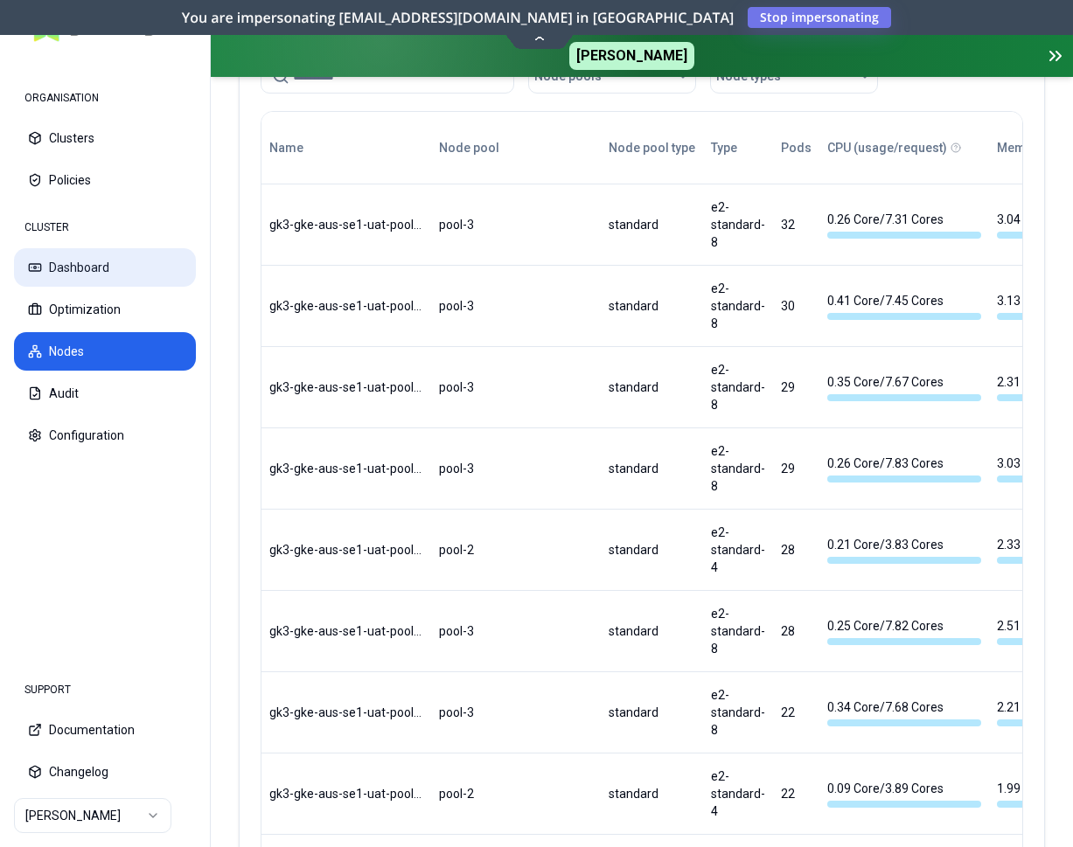
click at [111, 254] on button "Dashboard" at bounding box center [105, 267] width 182 height 38
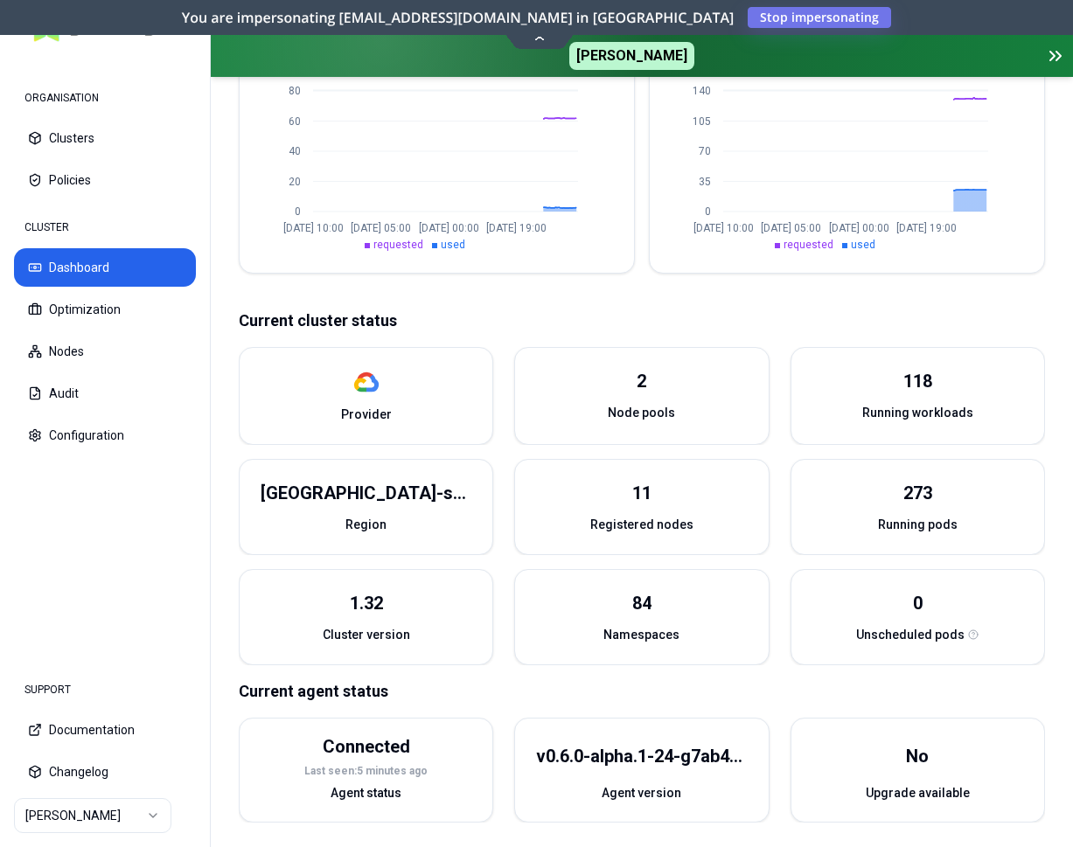
scroll to position [532, 0]
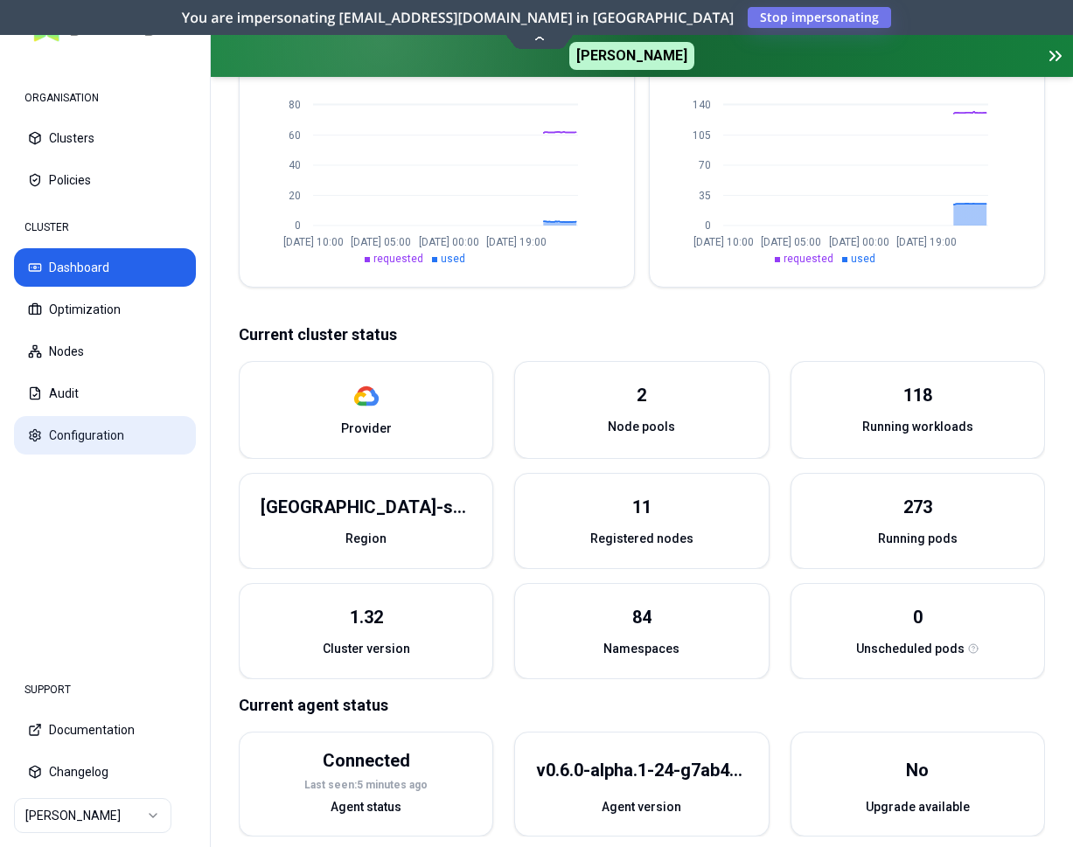
click at [110, 446] on button "Configuration" at bounding box center [105, 435] width 182 height 38
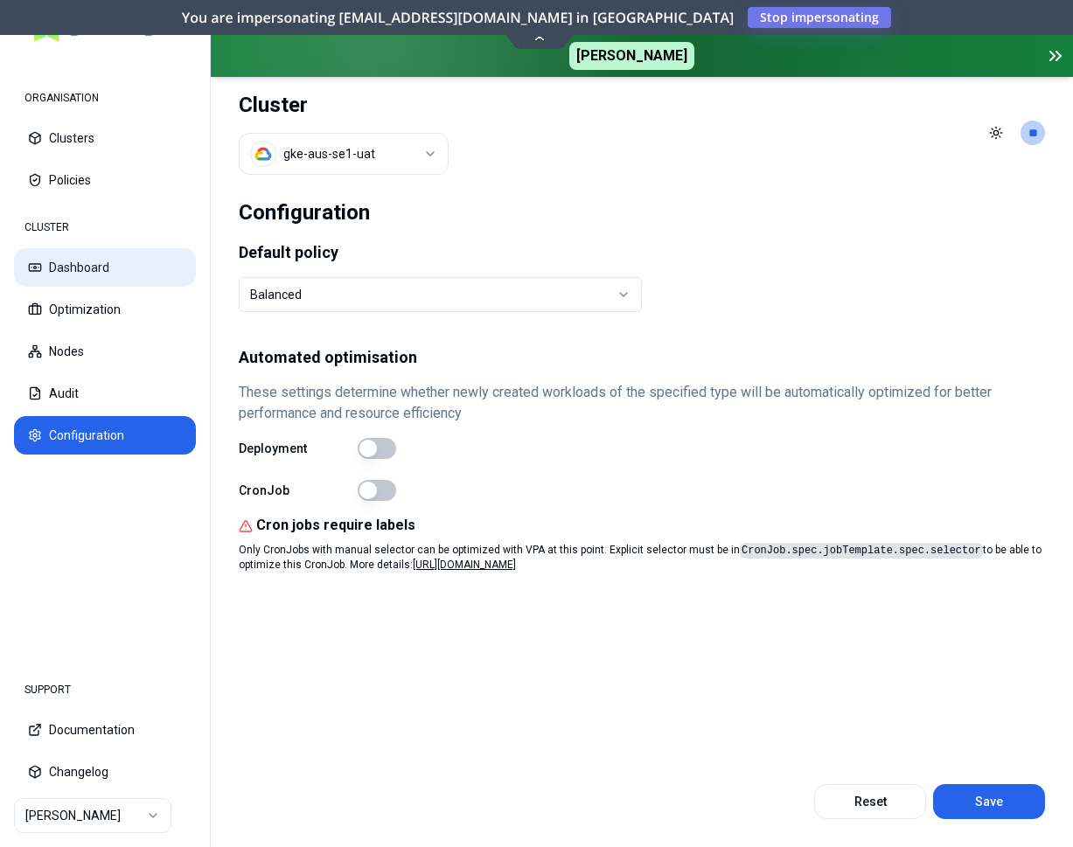
click at [67, 253] on button "Dashboard" at bounding box center [105, 267] width 182 height 38
